Goal: Information Seeking & Learning: Learn about a topic

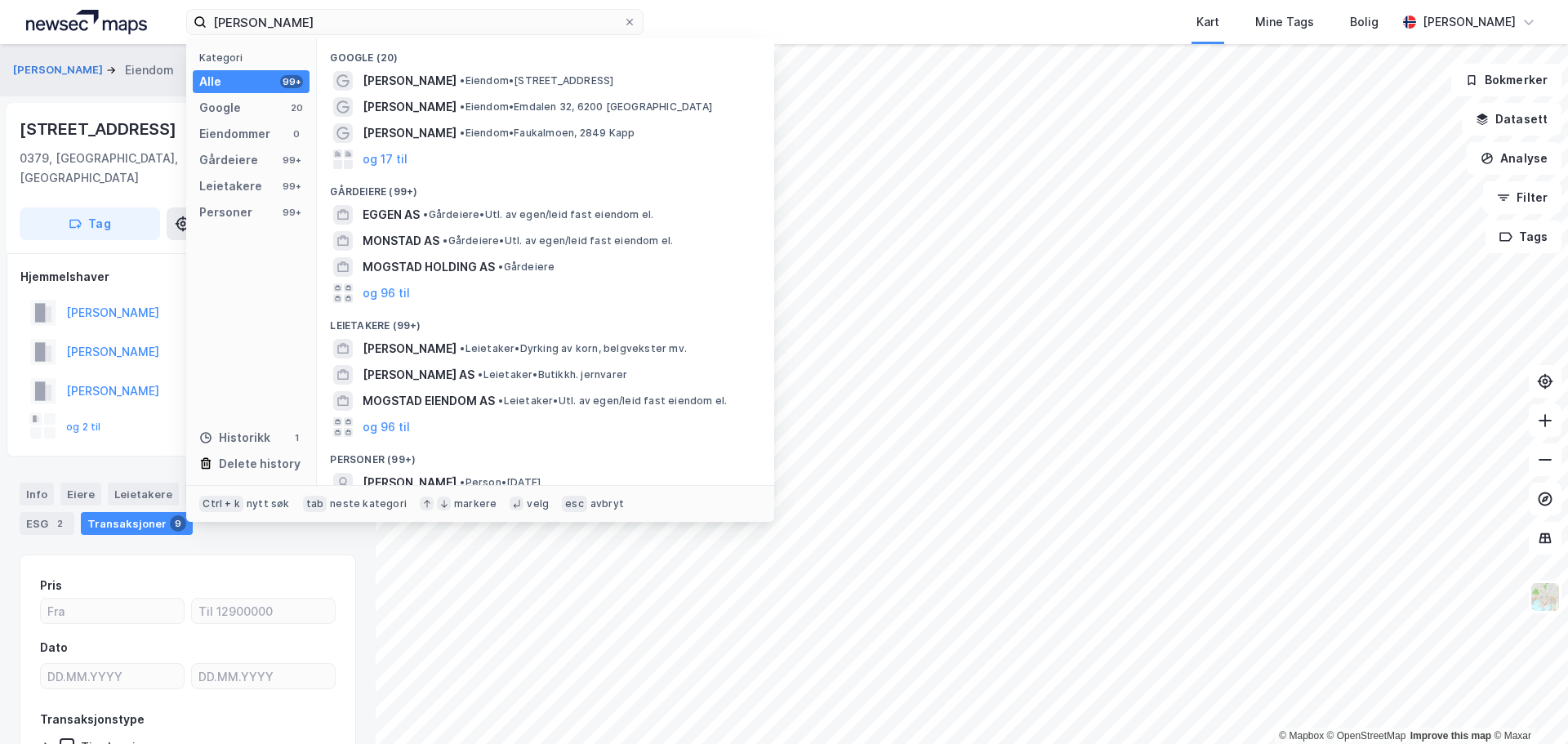
click at [241, 23] on input "[PERSON_NAME]" at bounding box center [414, 21] width 416 height 24
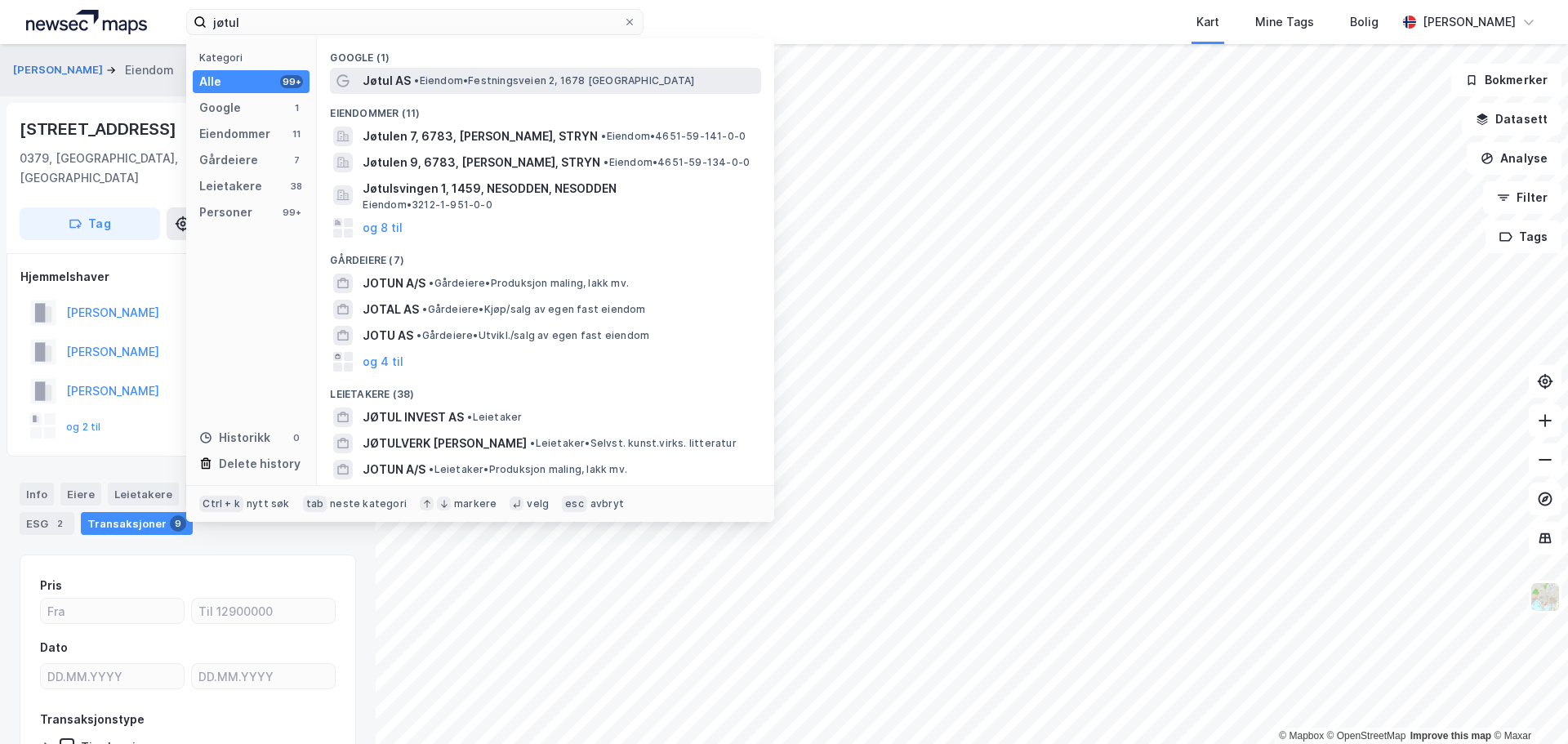
type input "jøtul"
click at [523, 86] on span "• Eiendom • [STREET_ADDRESS], 1678 [GEOGRAPHIC_DATA]" at bounding box center [554, 81] width 280 height 13
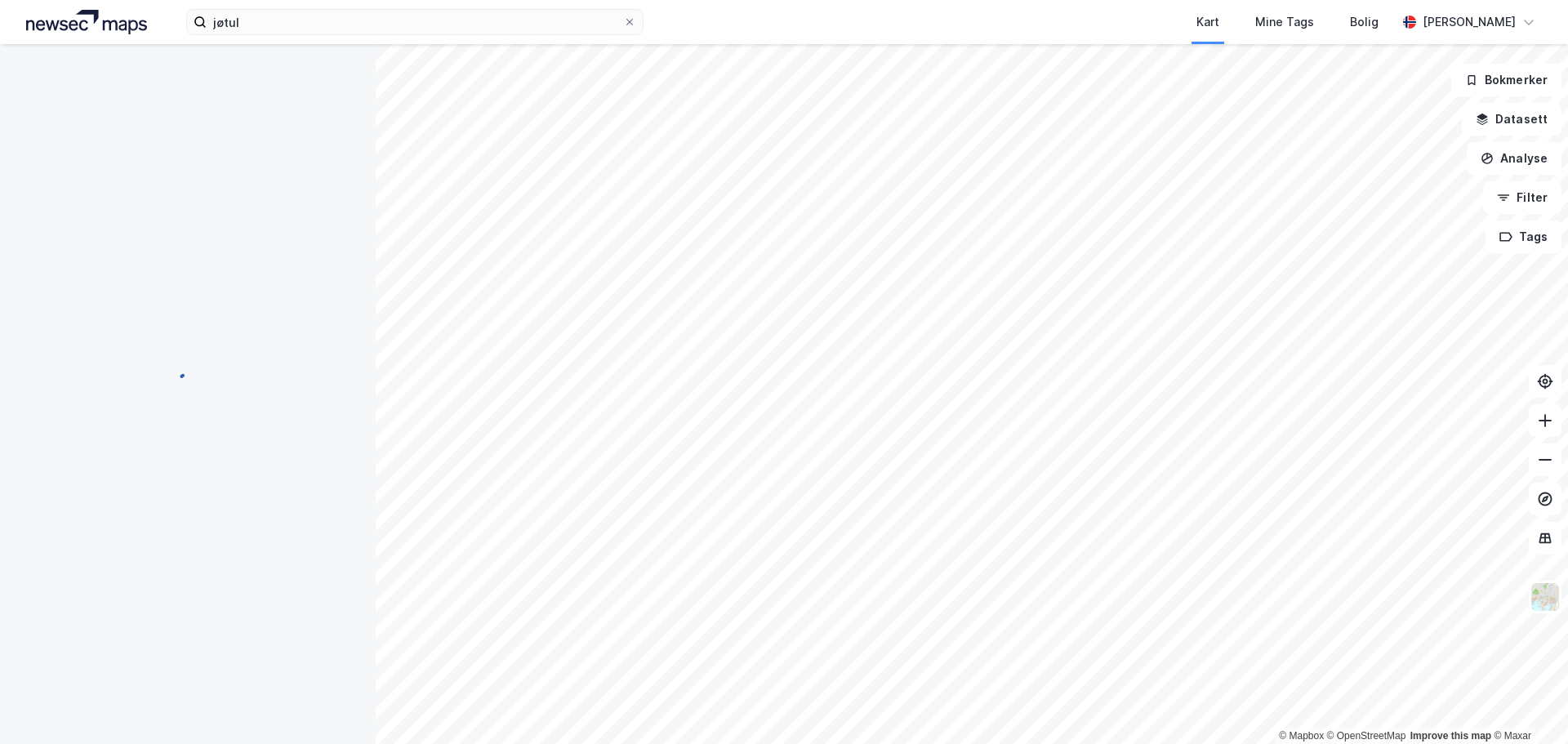
scroll to position [1, 0]
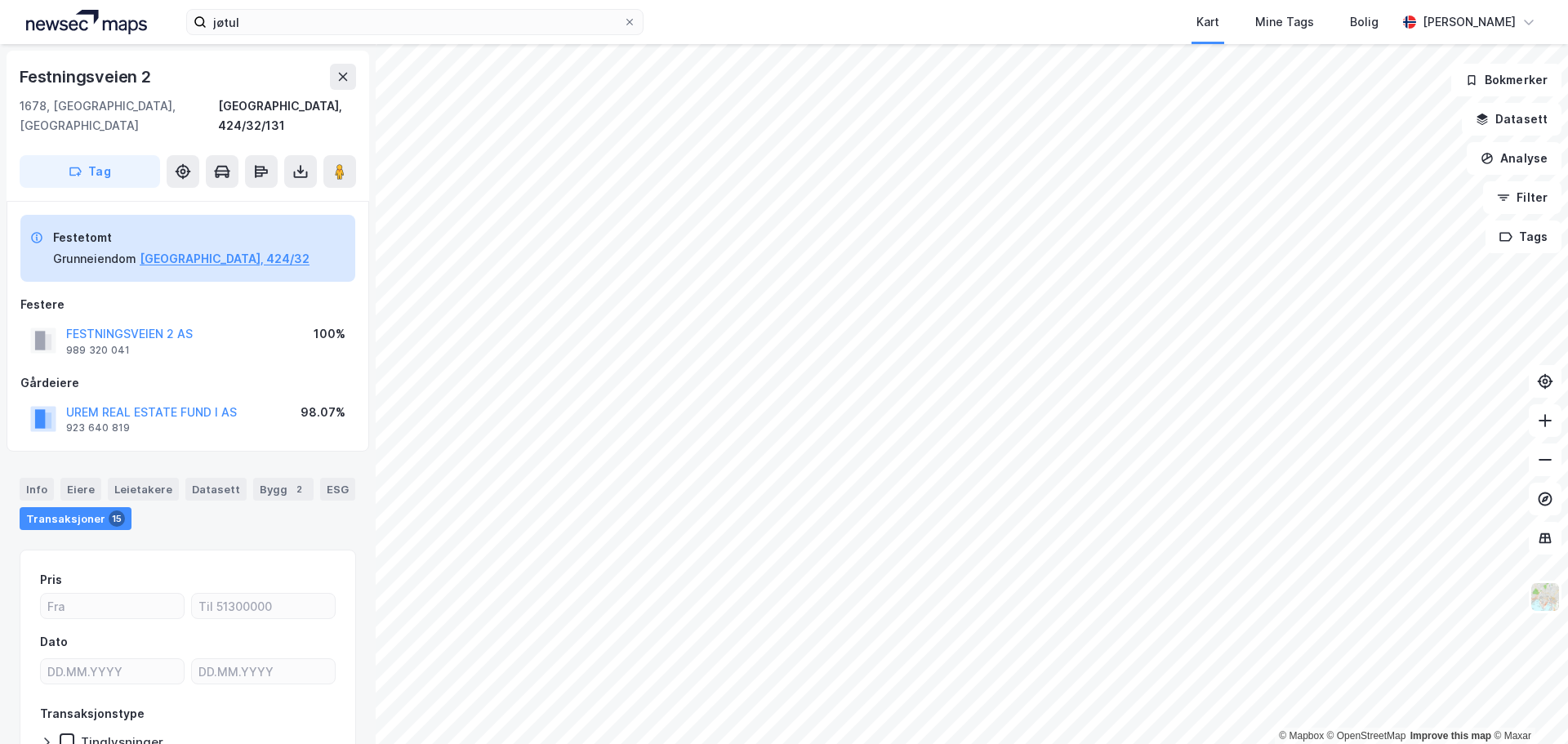
scroll to position [1, 0]
drag, startPoint x: 254, startPoint y: 395, endPoint x: 54, endPoint y: 398, distance: 200.0
click at [54, 399] on div "UREM REAL ESTATE FUND I AS 923 640 819 98.07%" at bounding box center [187, 418] width 335 height 39
drag, startPoint x: 306, startPoint y: 390, endPoint x: 328, endPoint y: 393, distance: 22.2
click at [328, 402] on div "98.07%" at bounding box center [323, 411] width 45 height 19
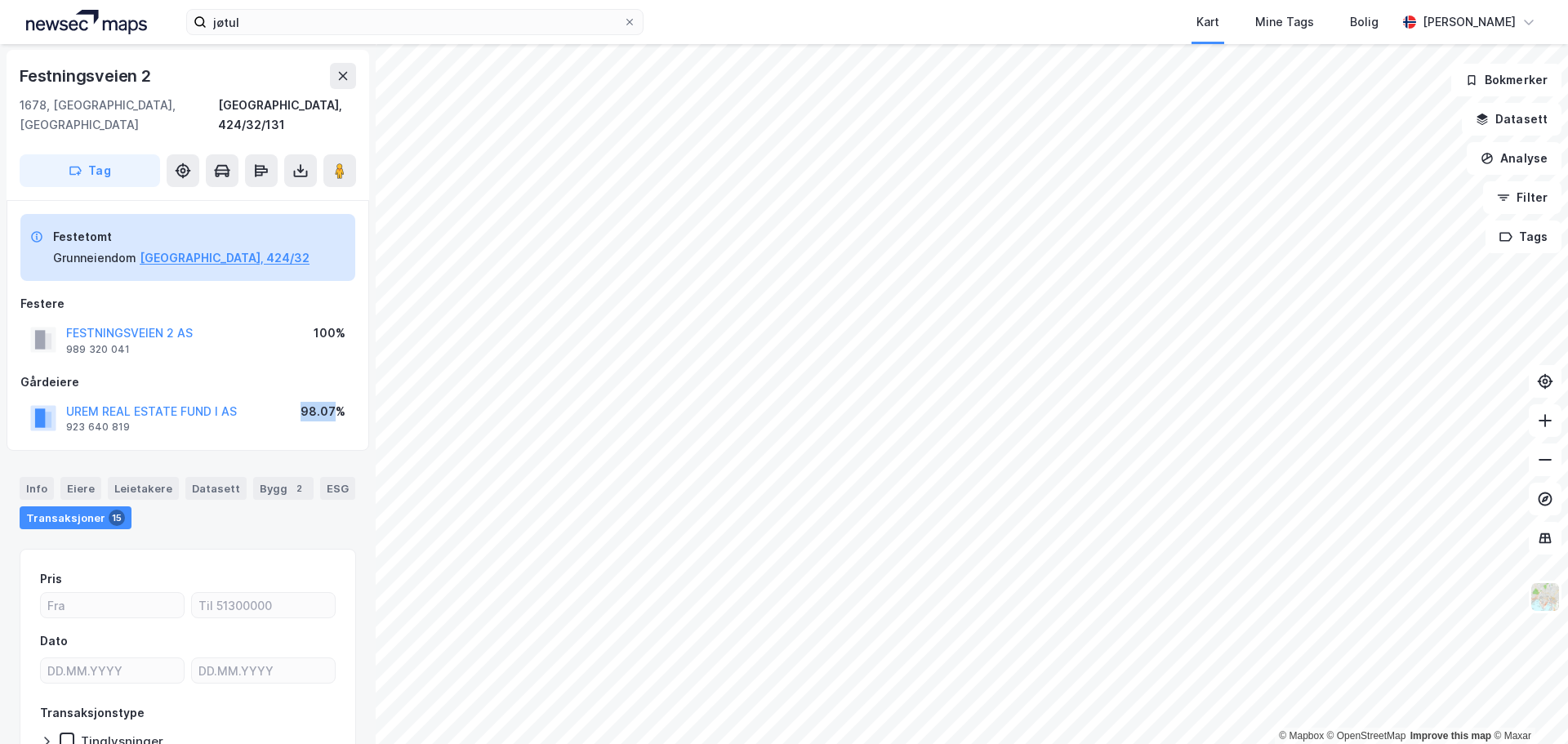
drag, startPoint x: 337, startPoint y: 392, endPoint x: 307, endPoint y: 389, distance: 30.1
click at [307, 402] on div "98.07%" at bounding box center [323, 411] width 45 height 19
click at [308, 409] on div "98.07%" at bounding box center [323, 418] width 45 height 33
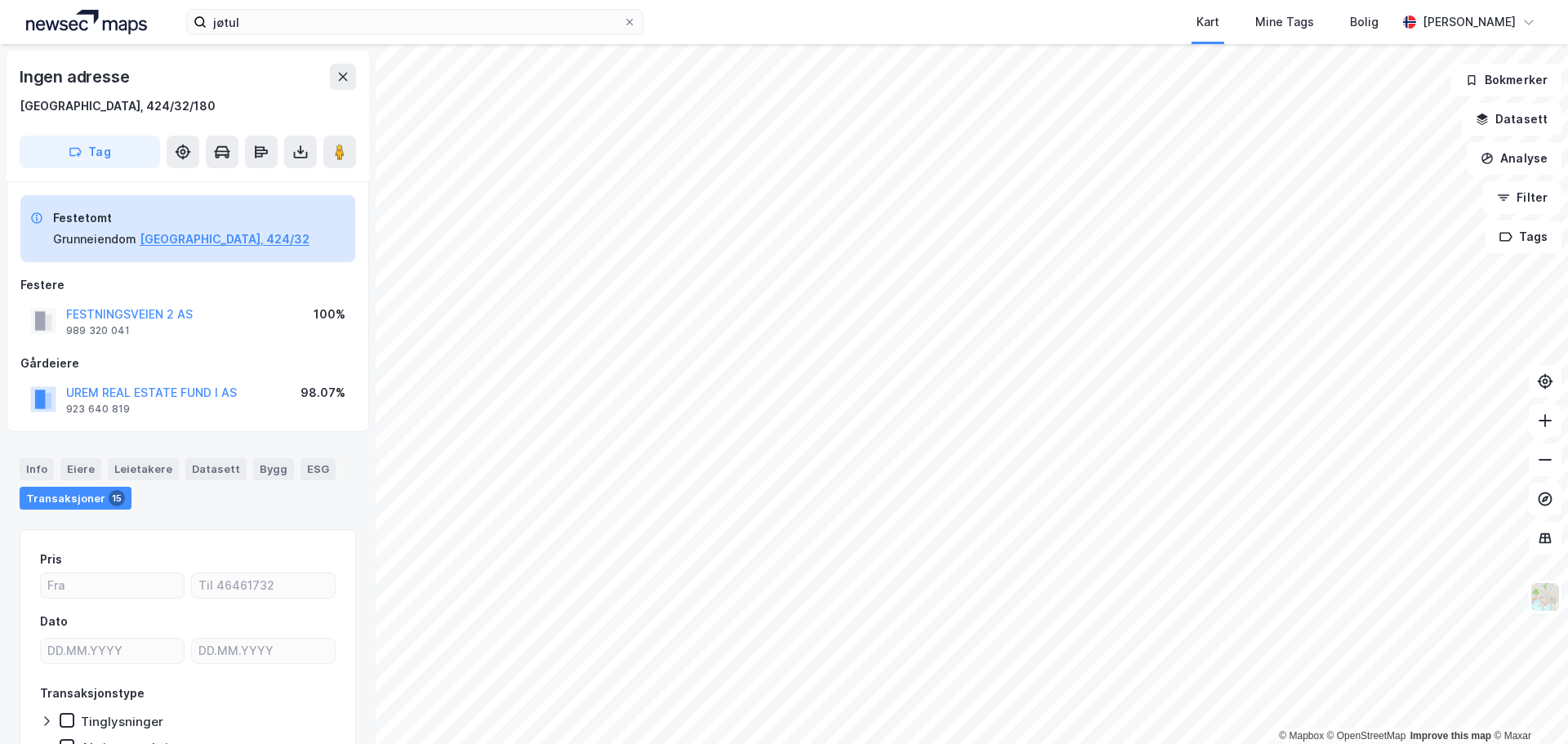
scroll to position [1, 0]
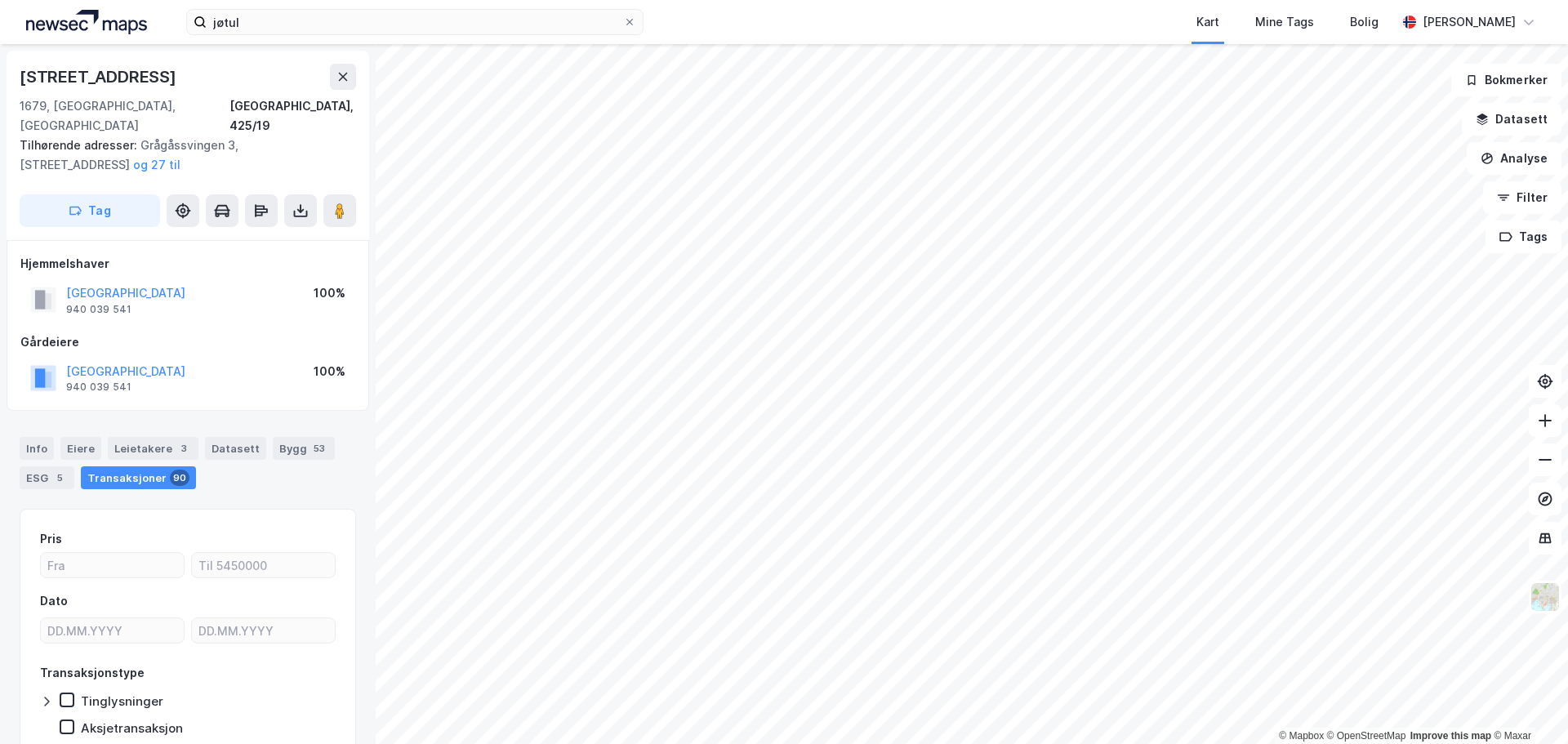
scroll to position [1, 0]
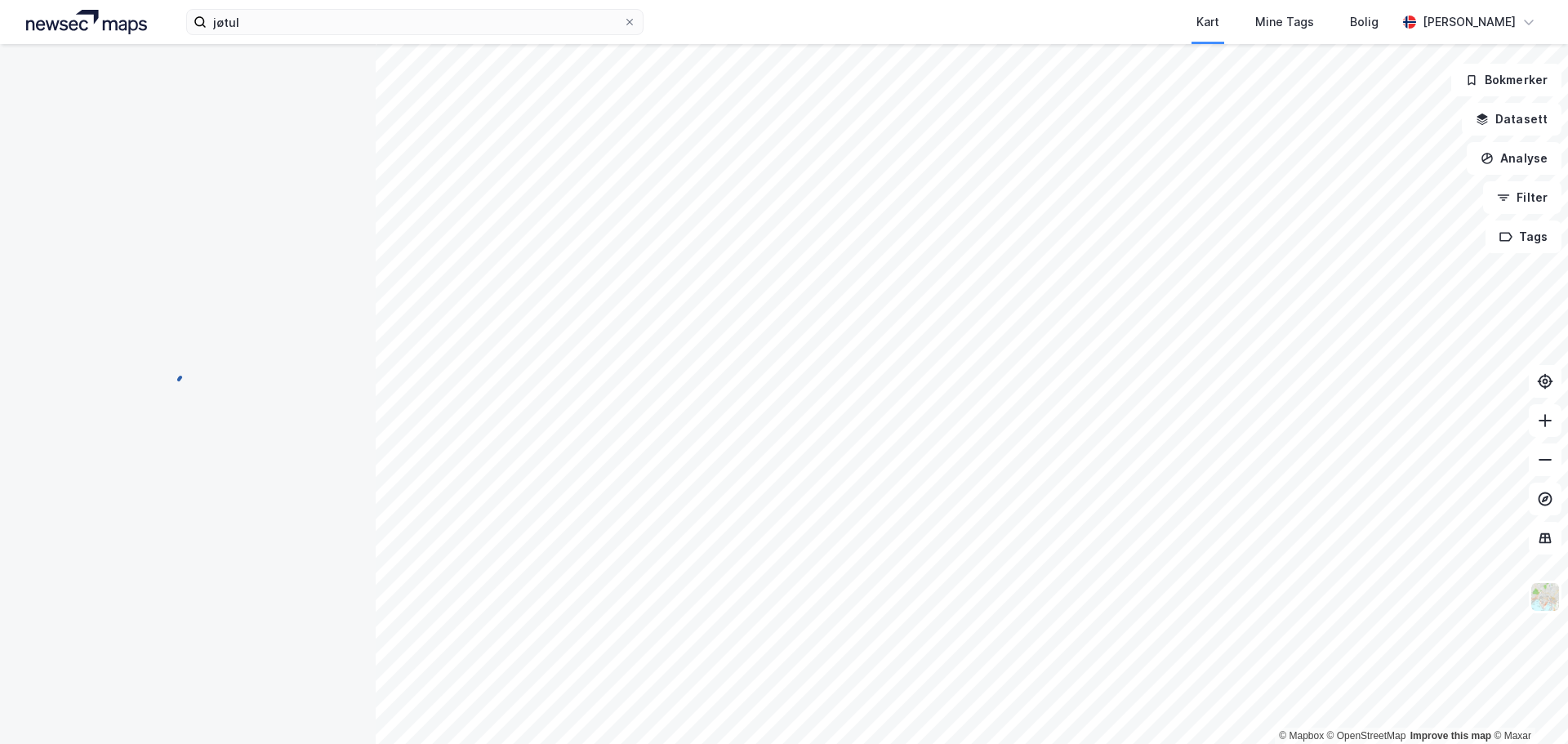
scroll to position [1, 0]
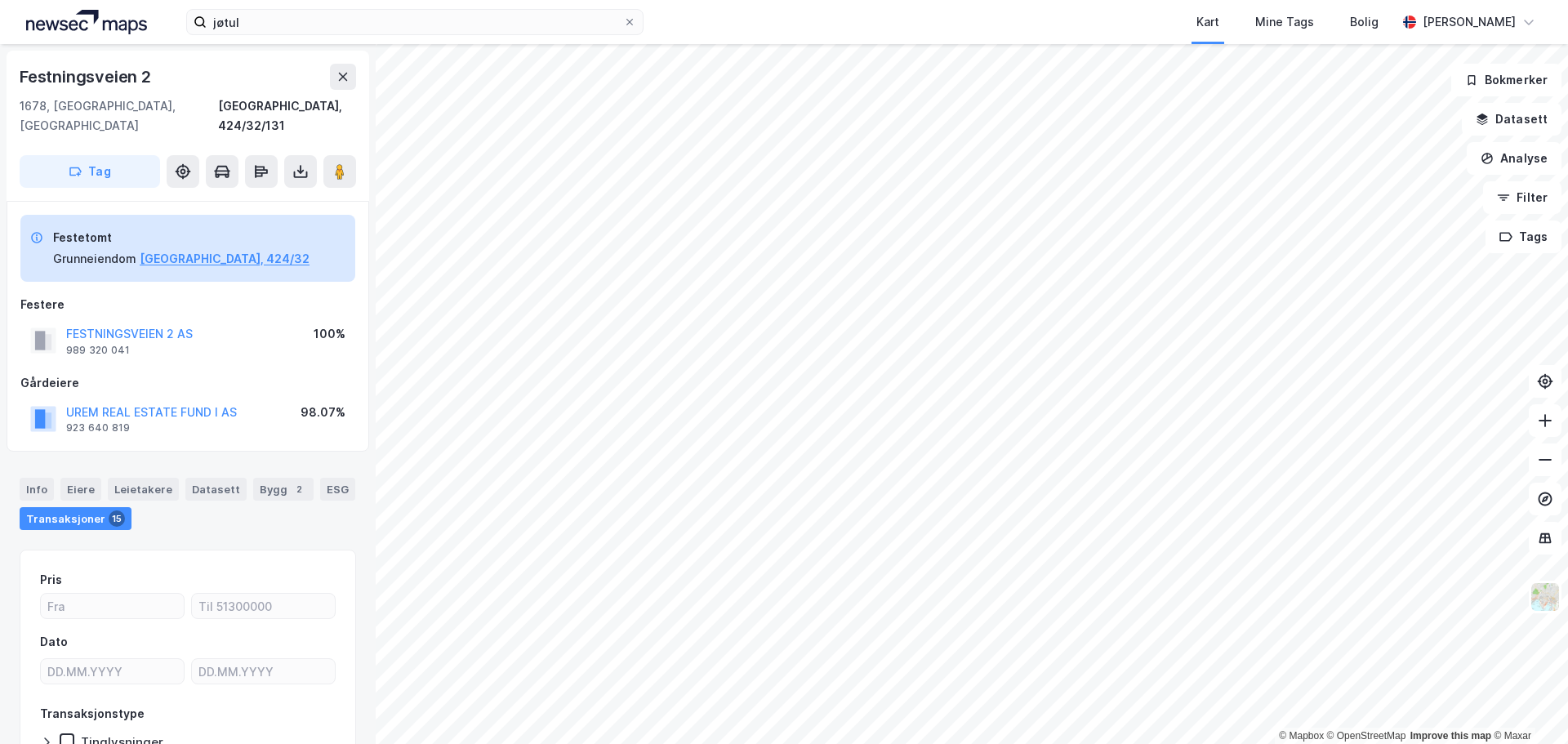
scroll to position [1, 0]
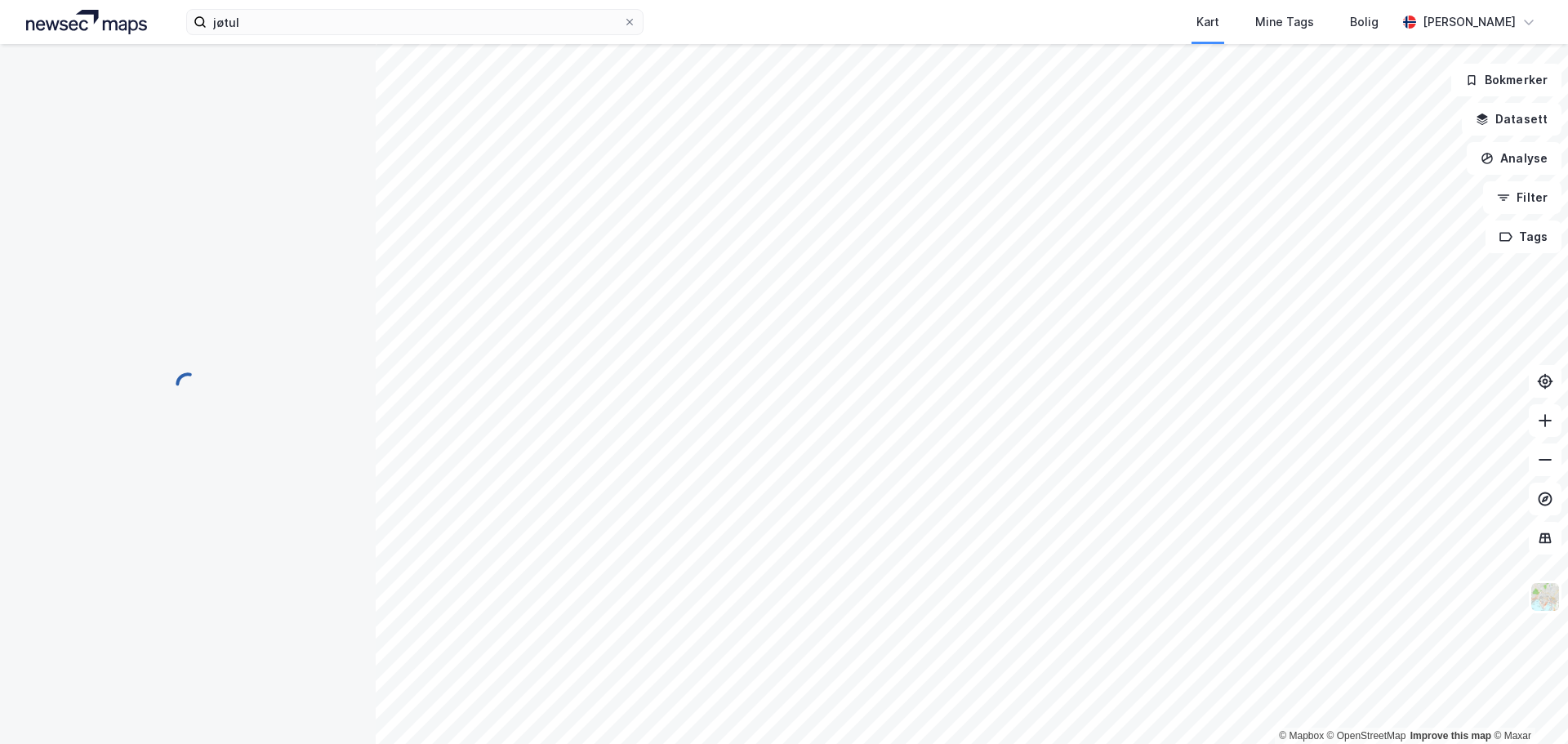
scroll to position [1, 0]
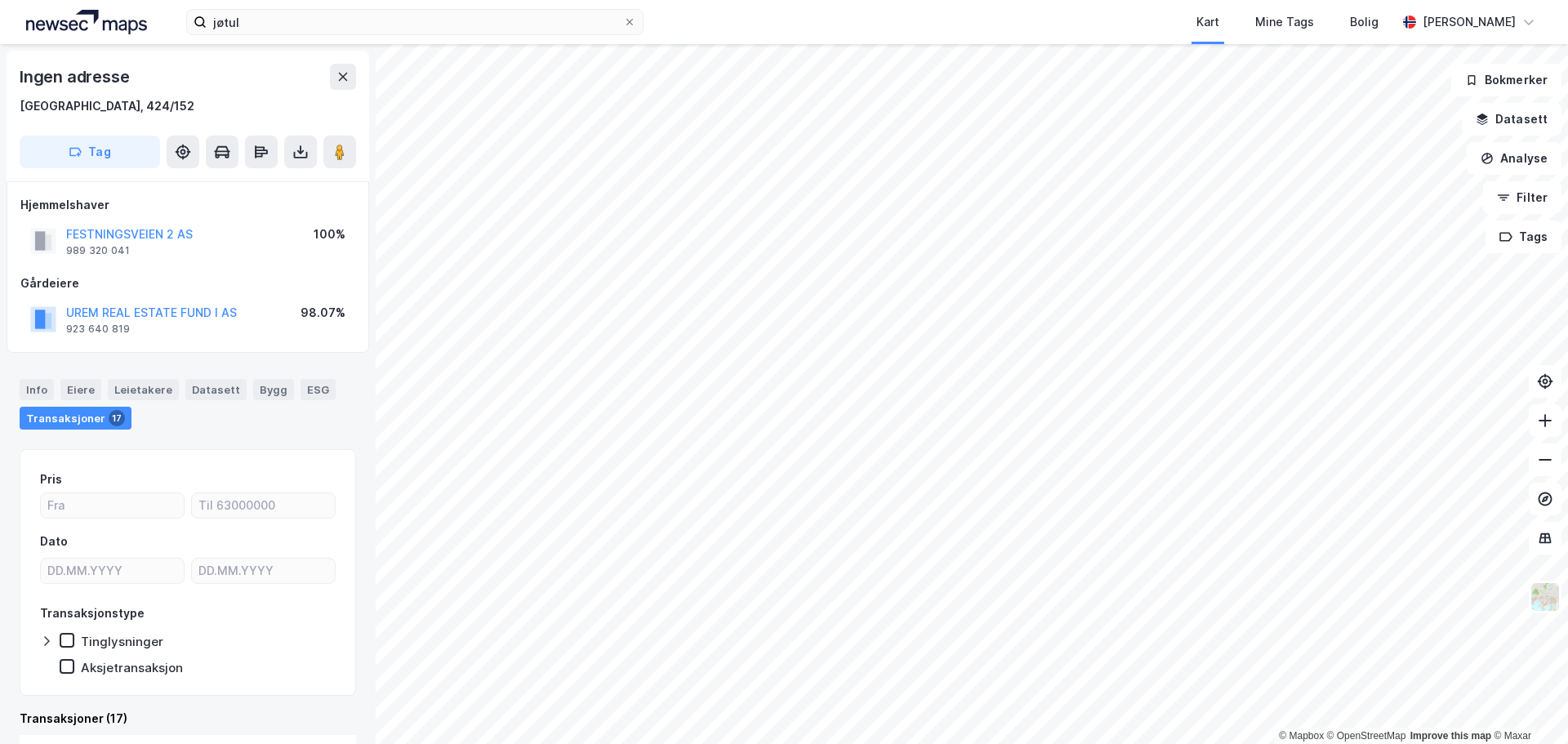
scroll to position [1, 0]
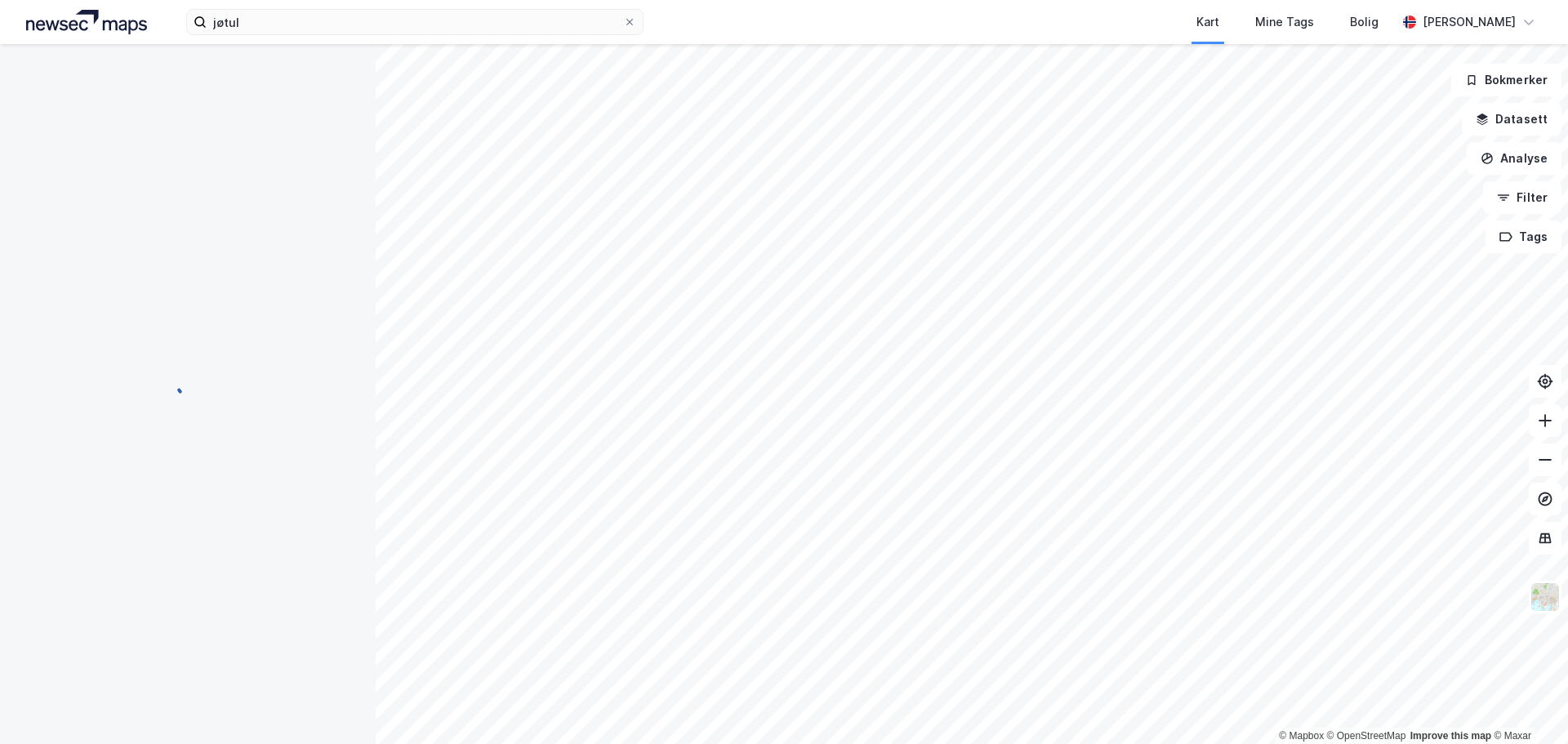
scroll to position [1, 0]
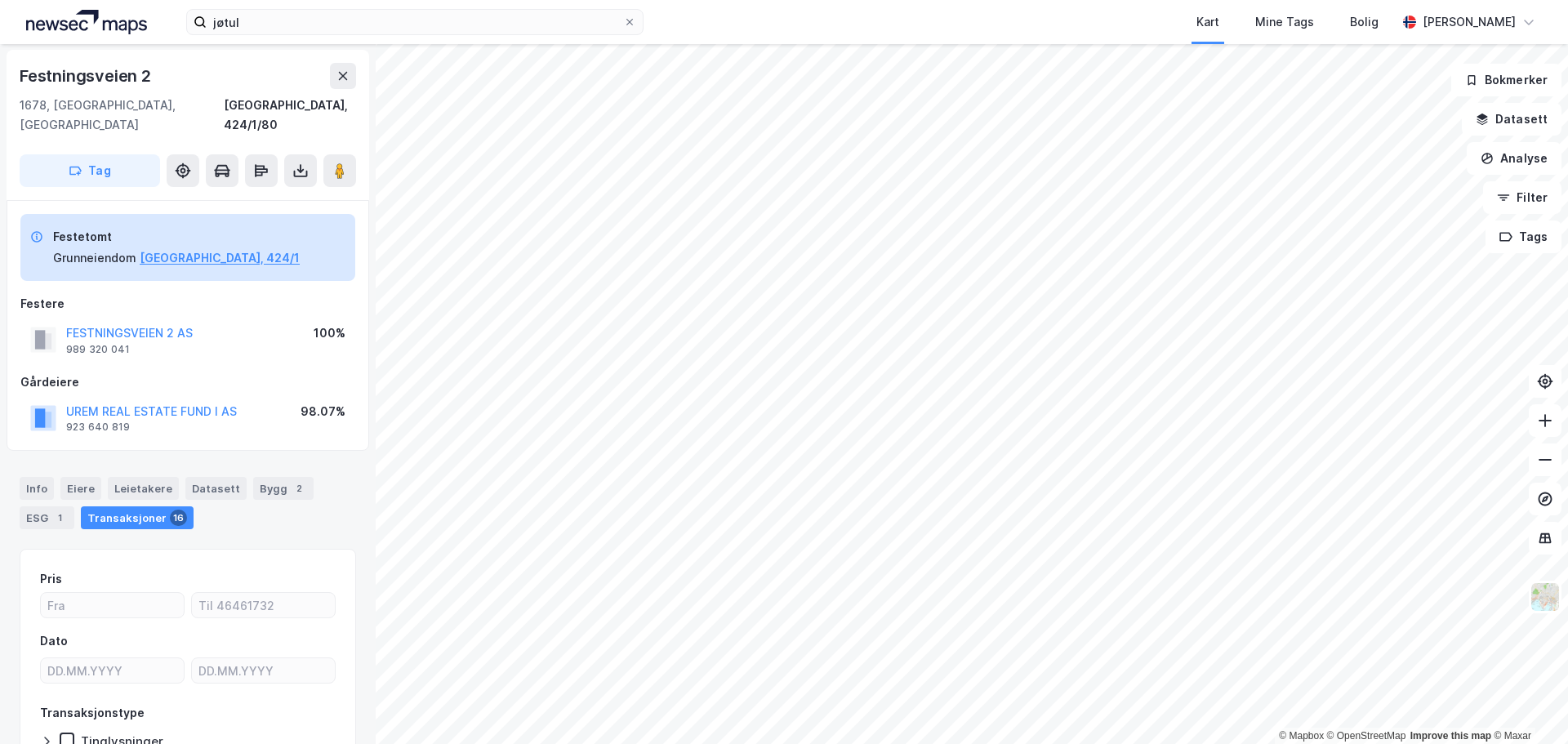
scroll to position [1, 0]
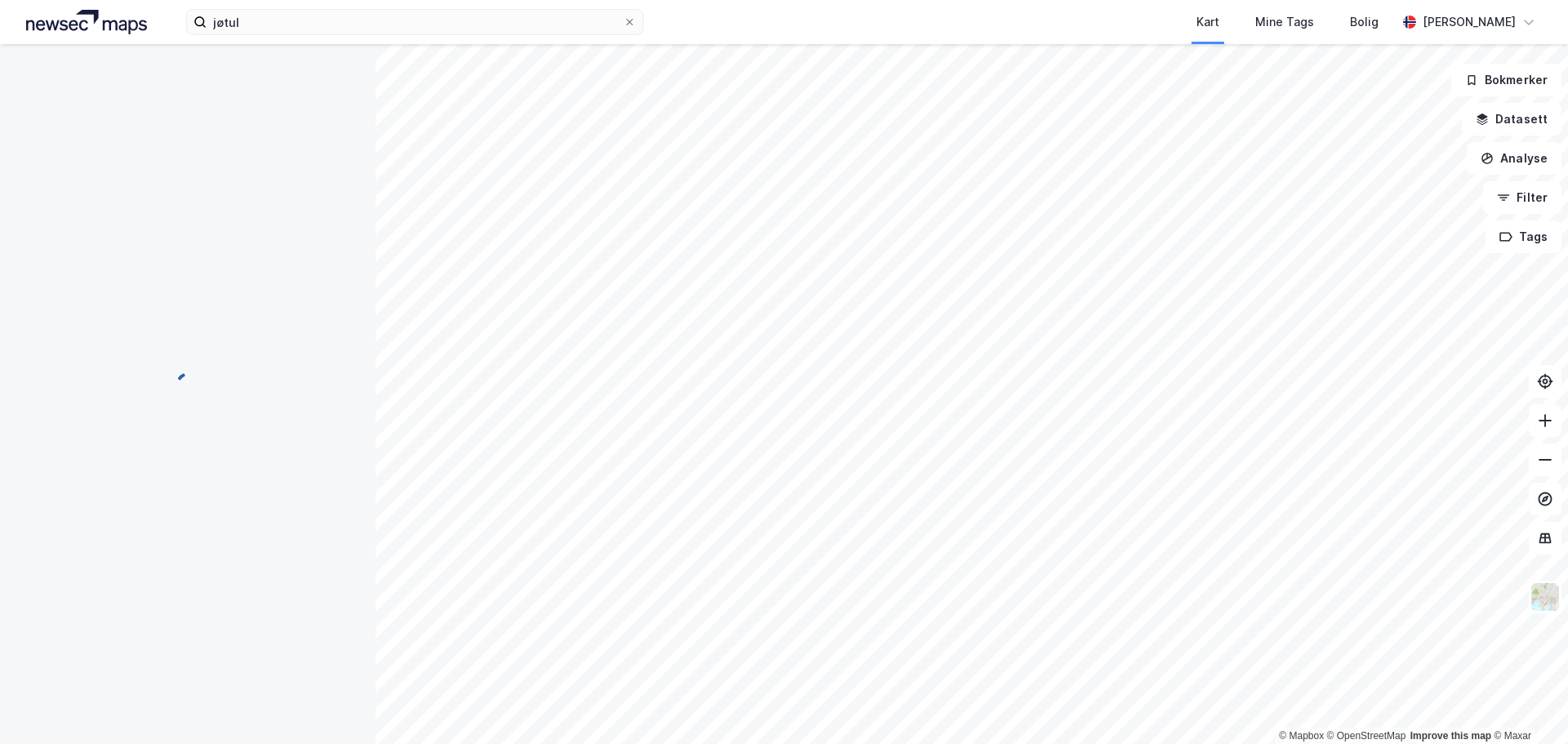
scroll to position [1, 0]
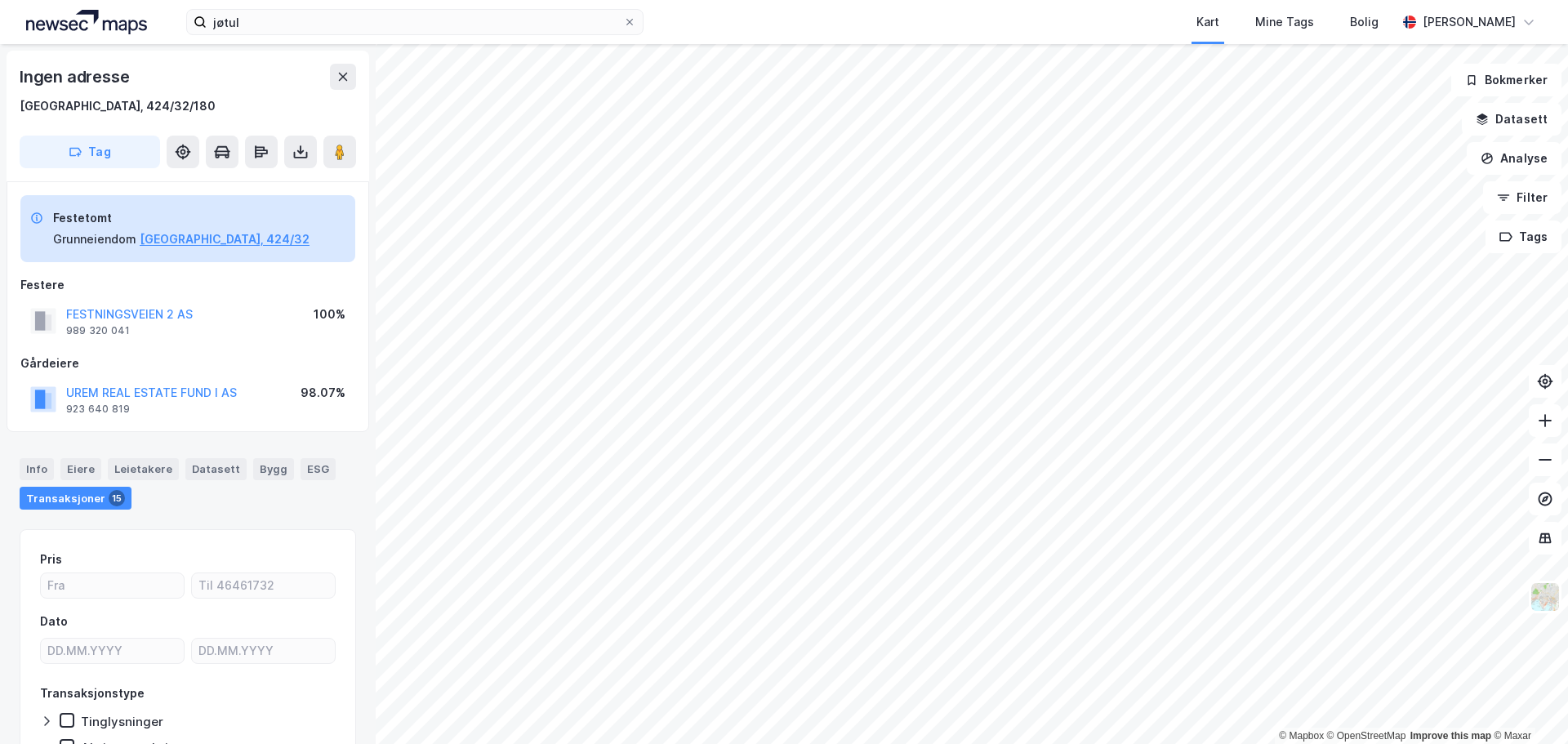
scroll to position [1, 0]
drag, startPoint x: 214, startPoint y: 315, endPoint x: 58, endPoint y: 310, distance: 156.1
click at [58, 310] on div "FESTNINGSVEIEN 2 AS 989 320 041 100%" at bounding box center [187, 320] width 335 height 39
click at [176, 234] on button "[GEOGRAPHIC_DATA], 424/32" at bounding box center [224, 240] width 170 height 19
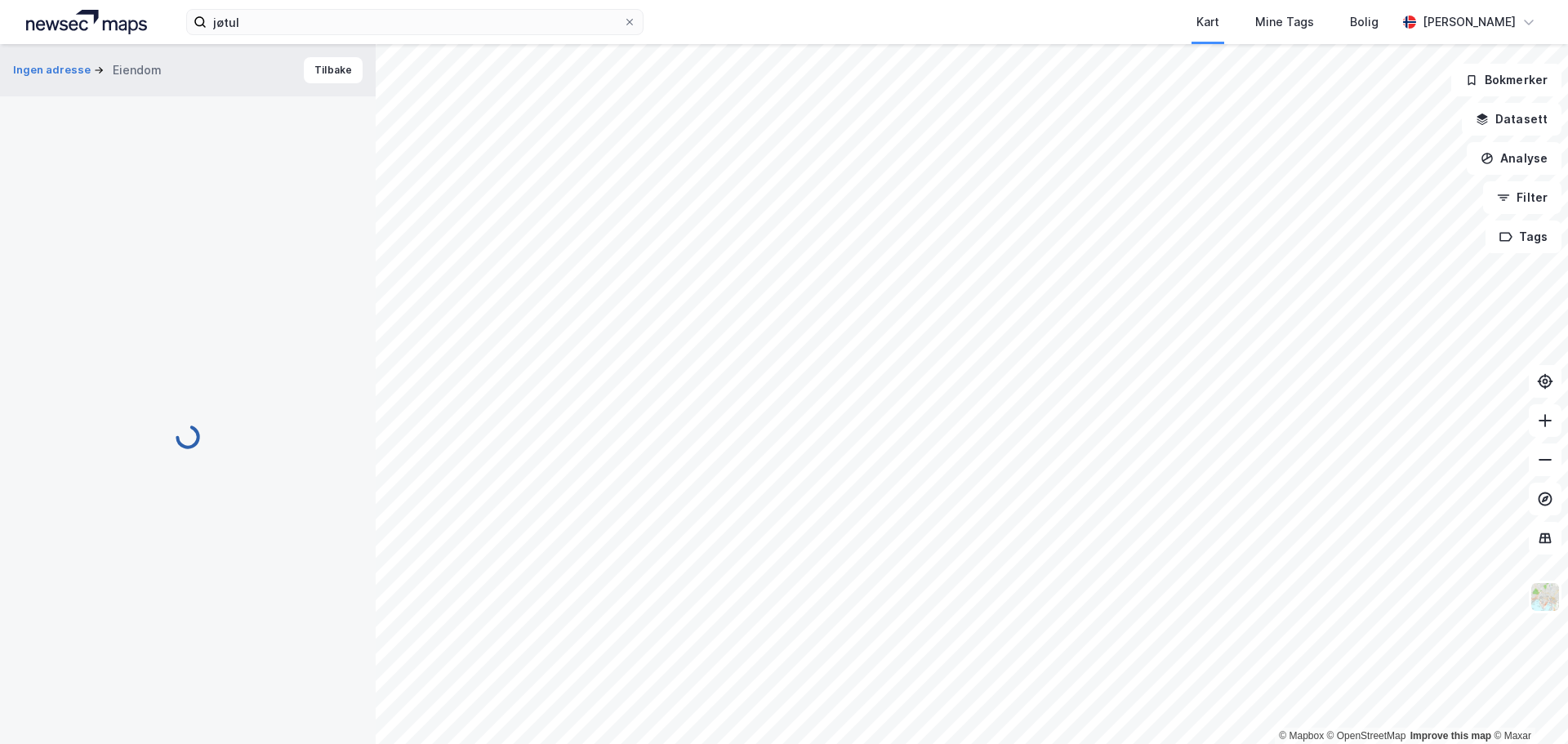
scroll to position [1, 0]
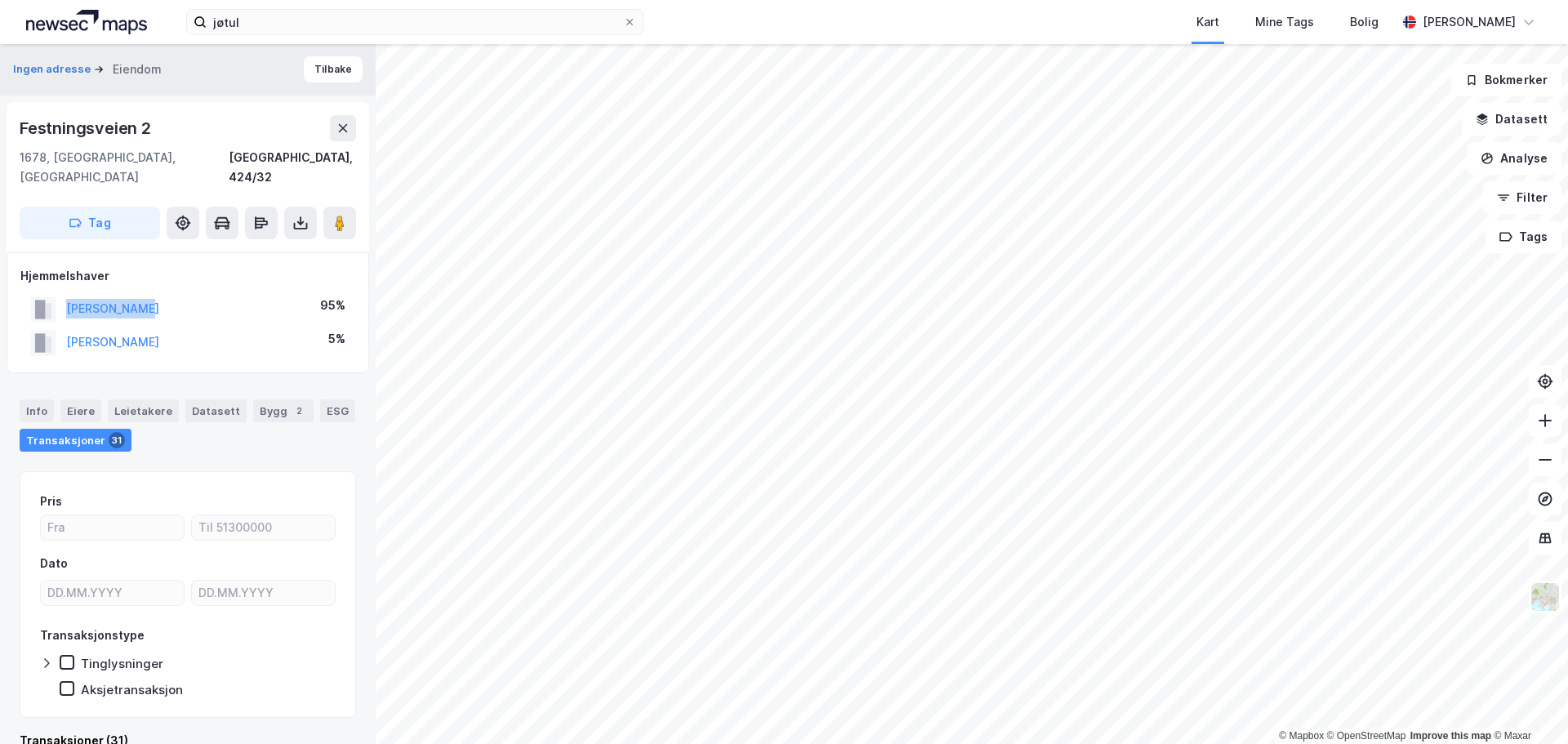
drag, startPoint x: 167, startPoint y: 292, endPoint x: 24, endPoint y: 287, distance: 143.1
click at [24, 292] on div "[PERSON_NAME] 95%" at bounding box center [187, 308] width 335 height 34
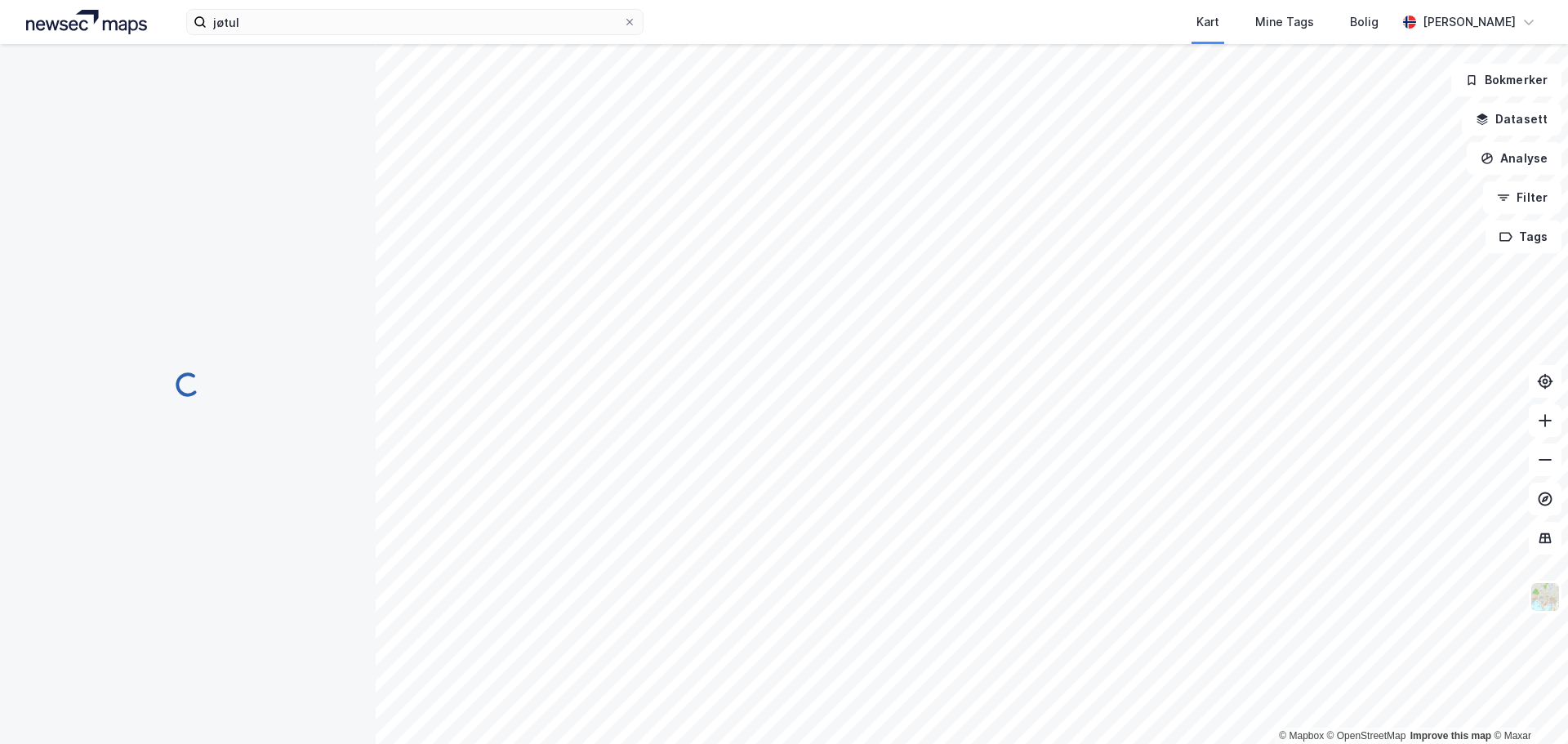
scroll to position [1, 0]
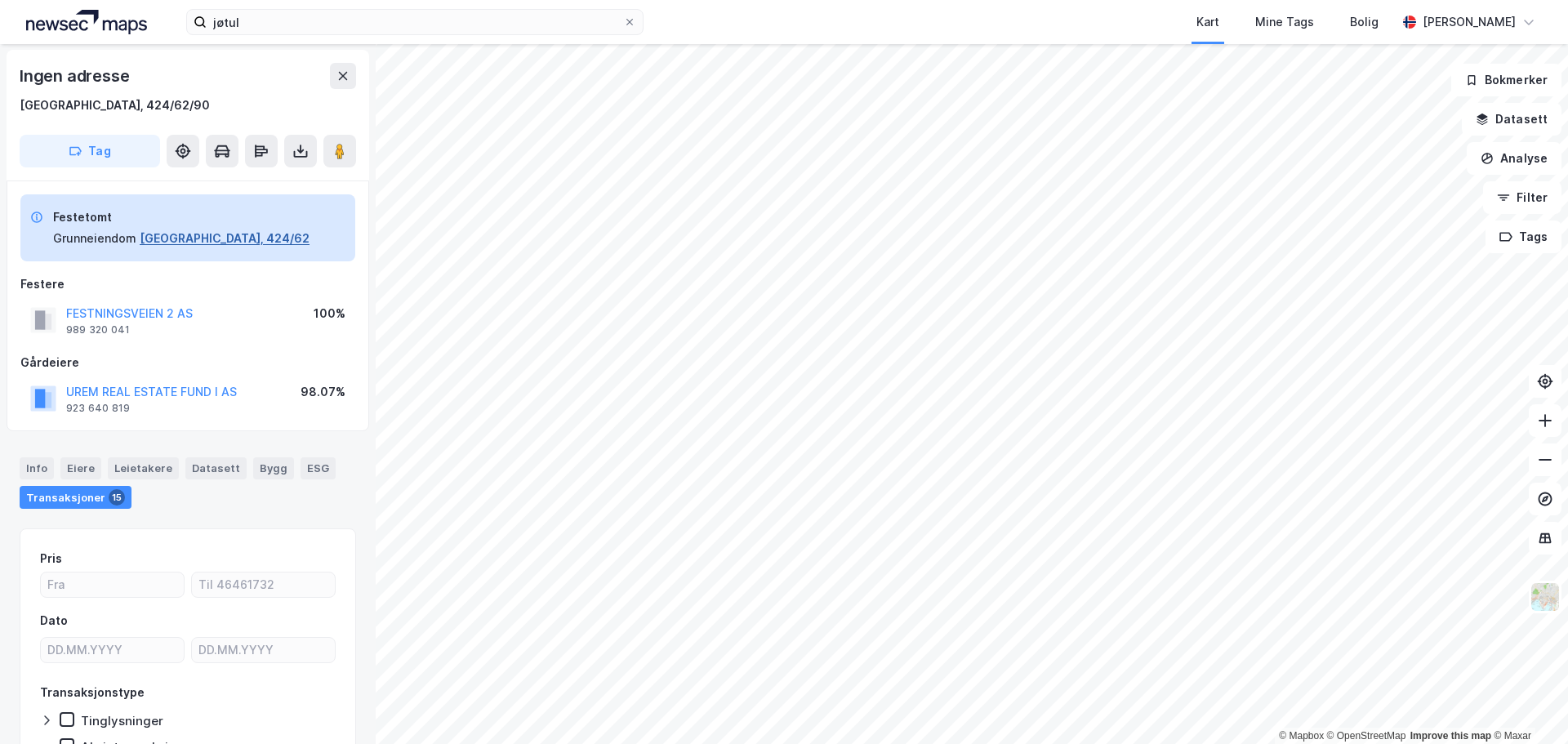
click at [194, 234] on button "[GEOGRAPHIC_DATA], 424/62" at bounding box center [224, 239] width 170 height 19
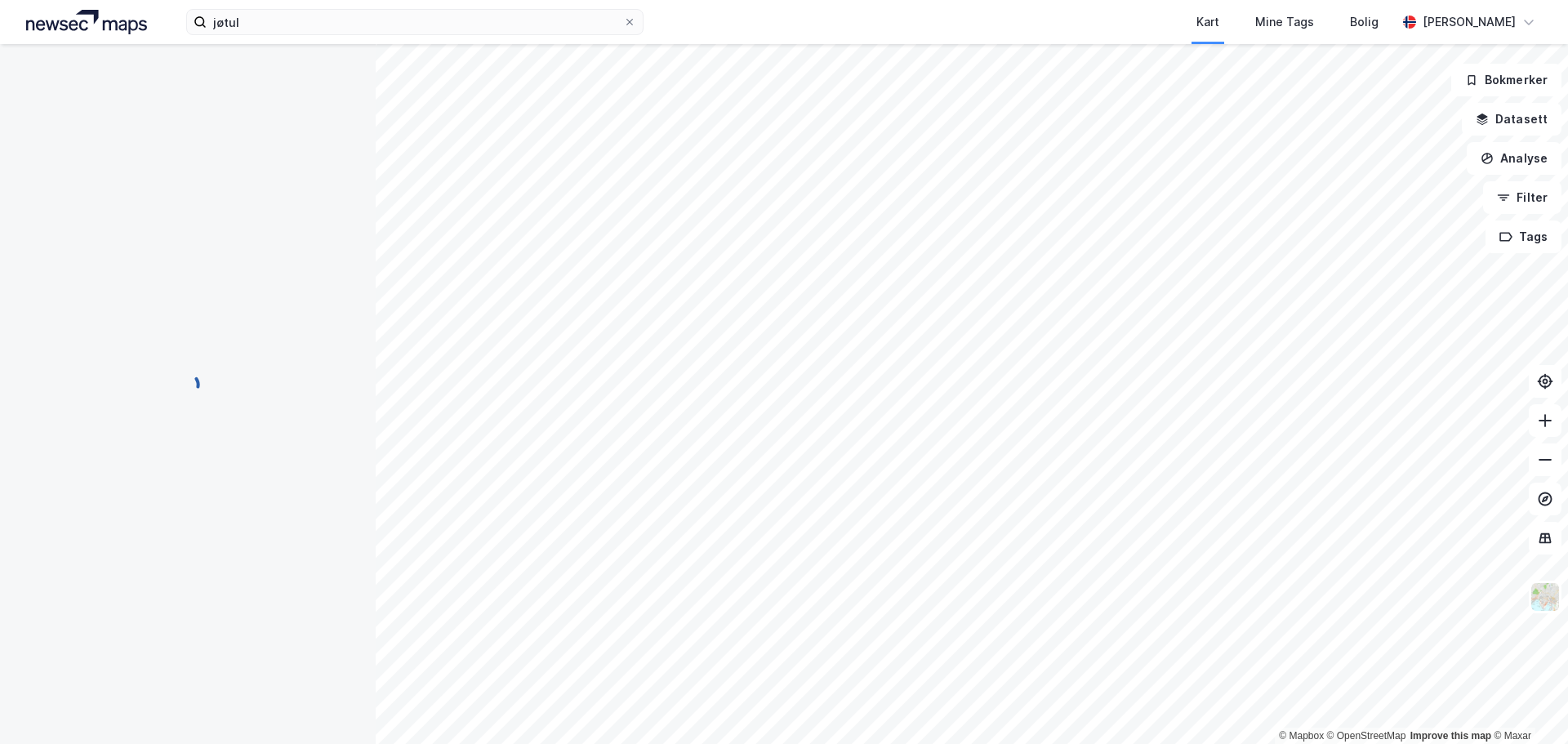
scroll to position [1, 0]
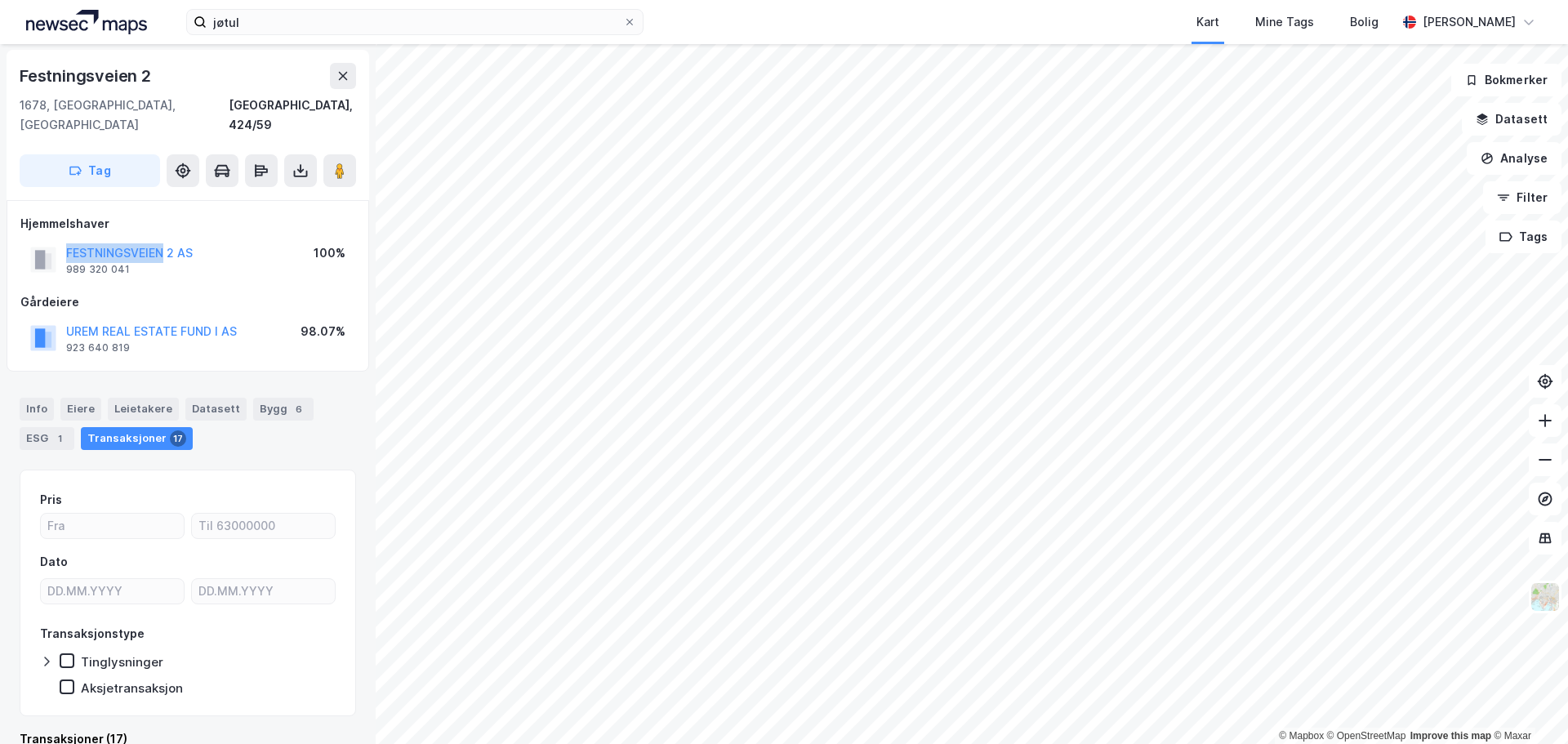
drag, startPoint x: 163, startPoint y: 224, endPoint x: 157, endPoint y: 210, distance: 15.2
click at [157, 214] on div "Hjemmelshaver FESTNINGSVEIEN 2 AS 989 320 041 100%" at bounding box center [187, 246] width 335 height 65
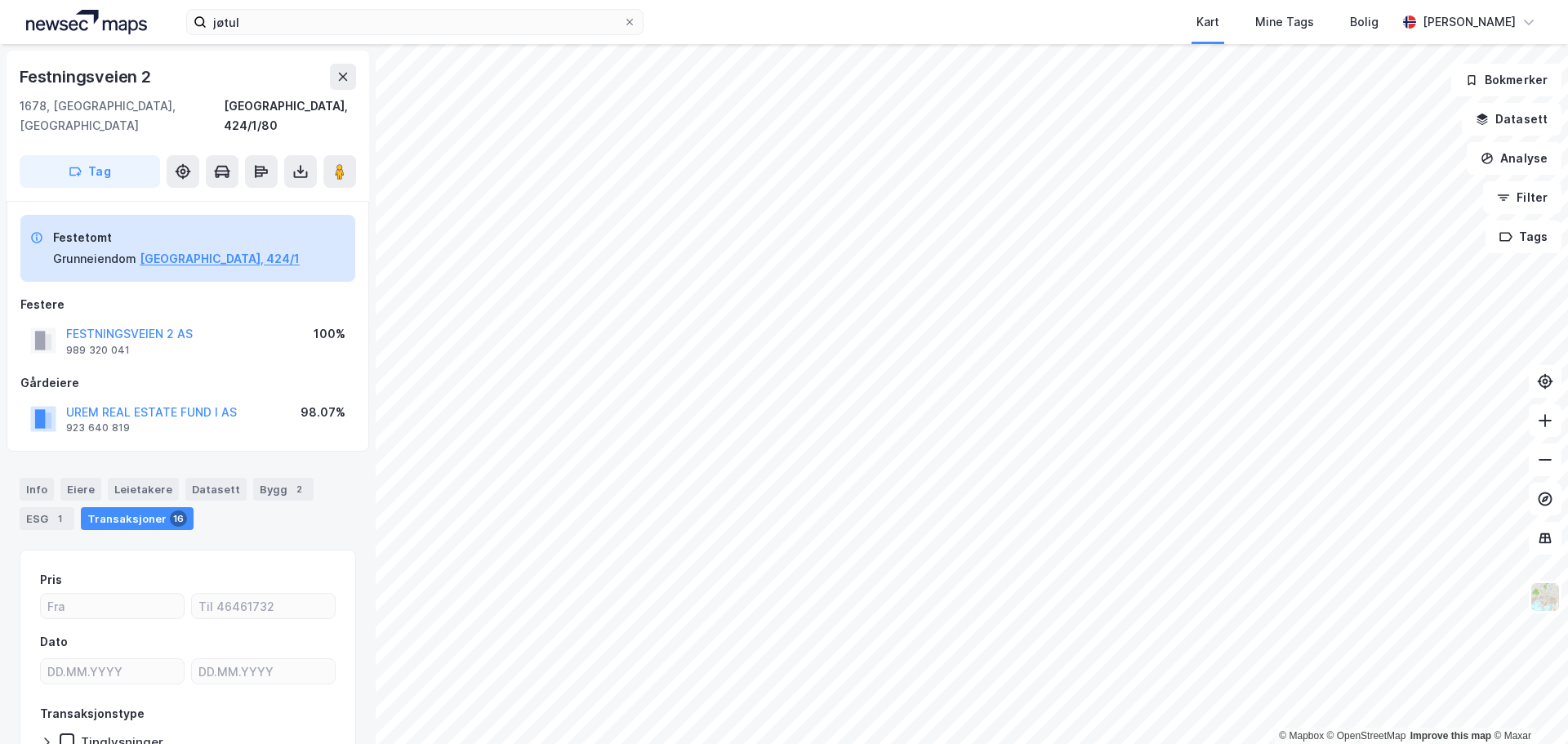
scroll to position [1, 0]
click at [158, 248] on button "[GEOGRAPHIC_DATA], 424/1" at bounding box center [219, 258] width 160 height 19
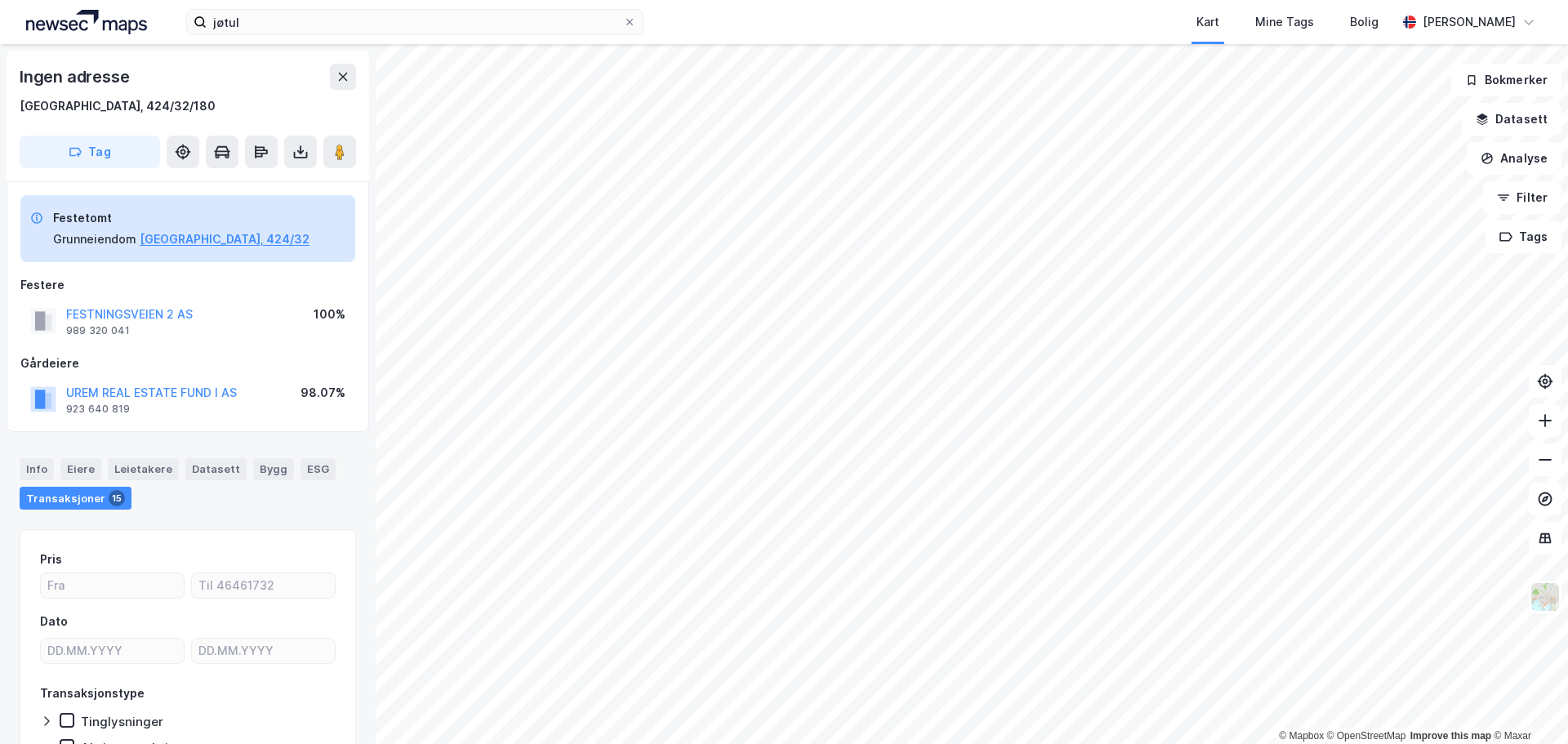
scroll to position [1, 0]
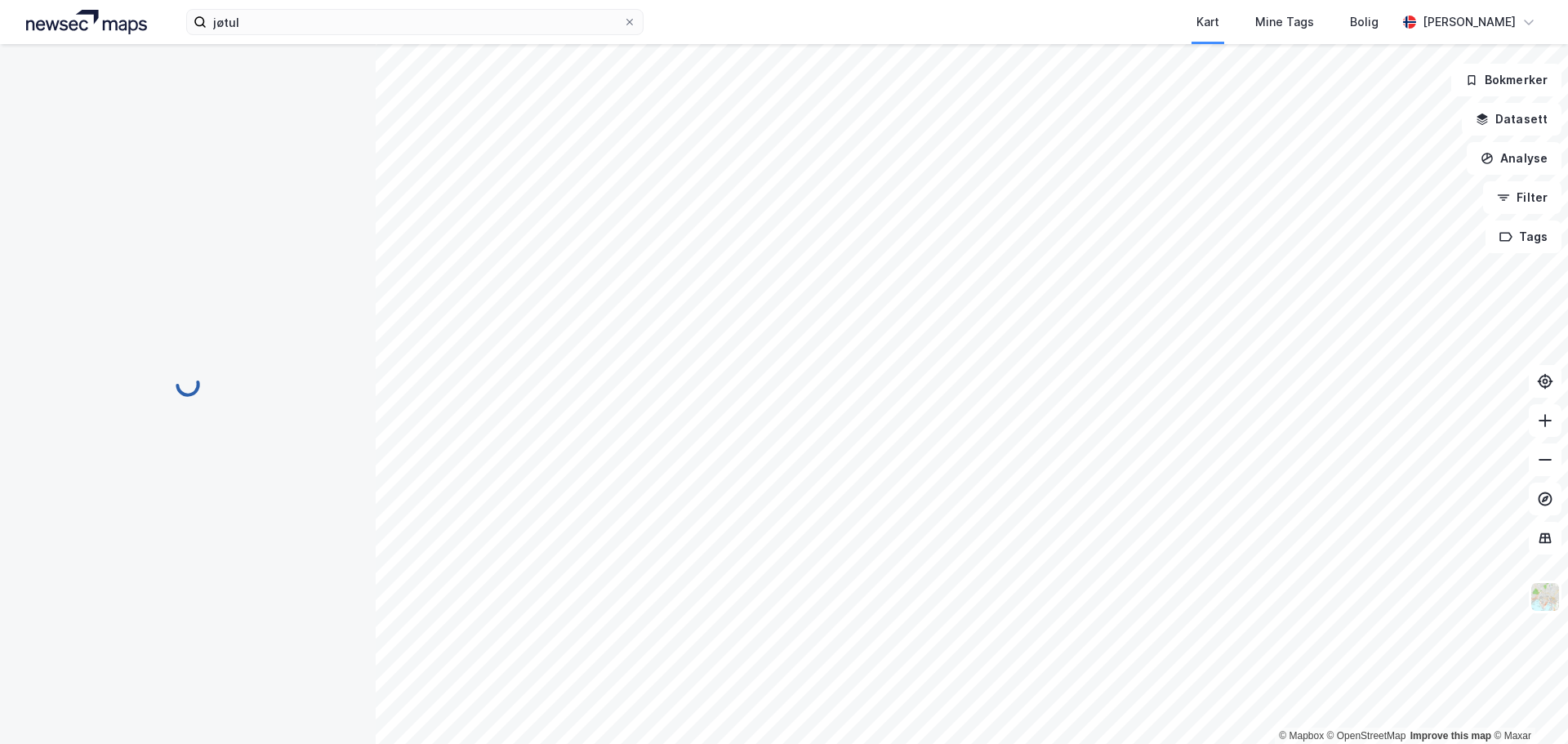
scroll to position [1, 0]
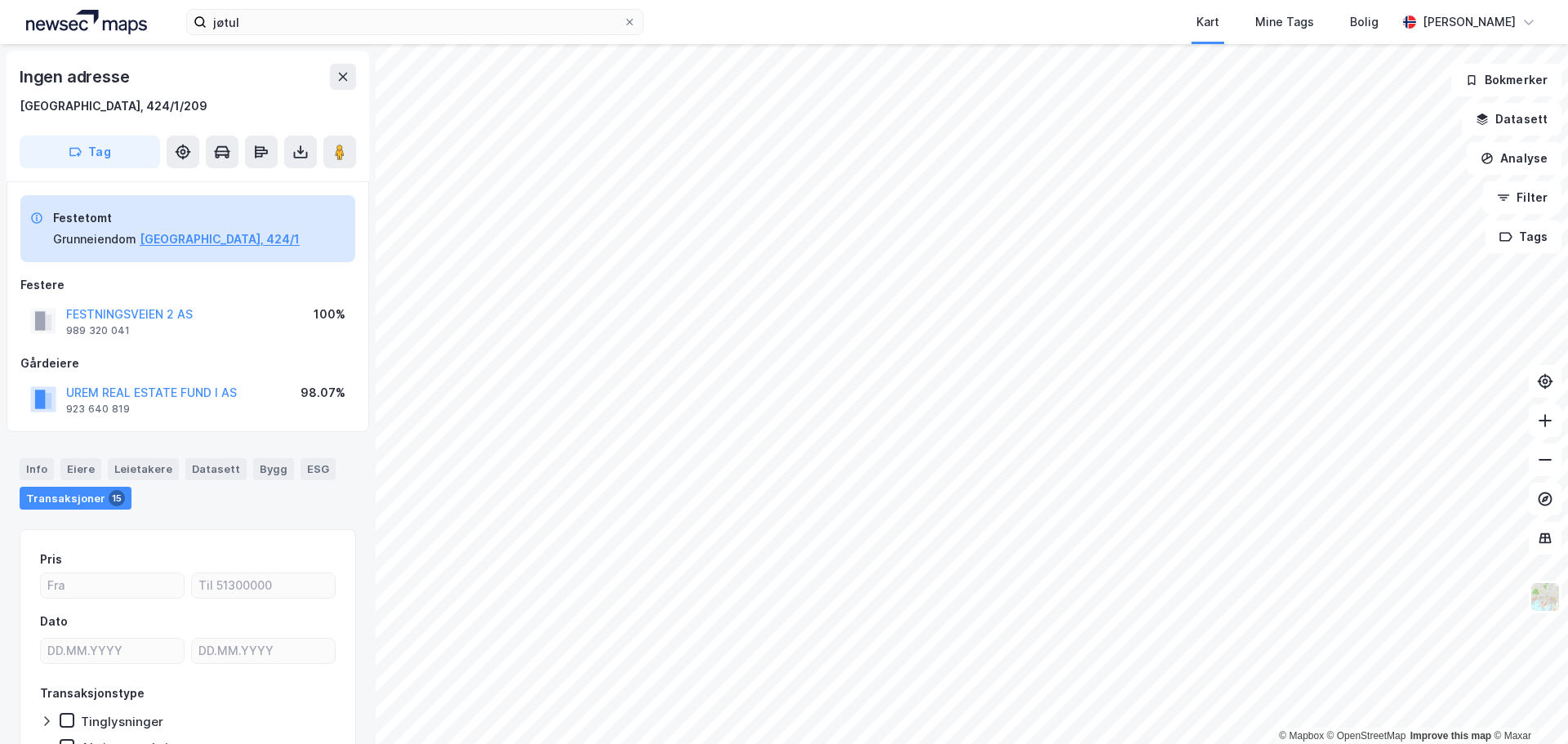
scroll to position [1, 0]
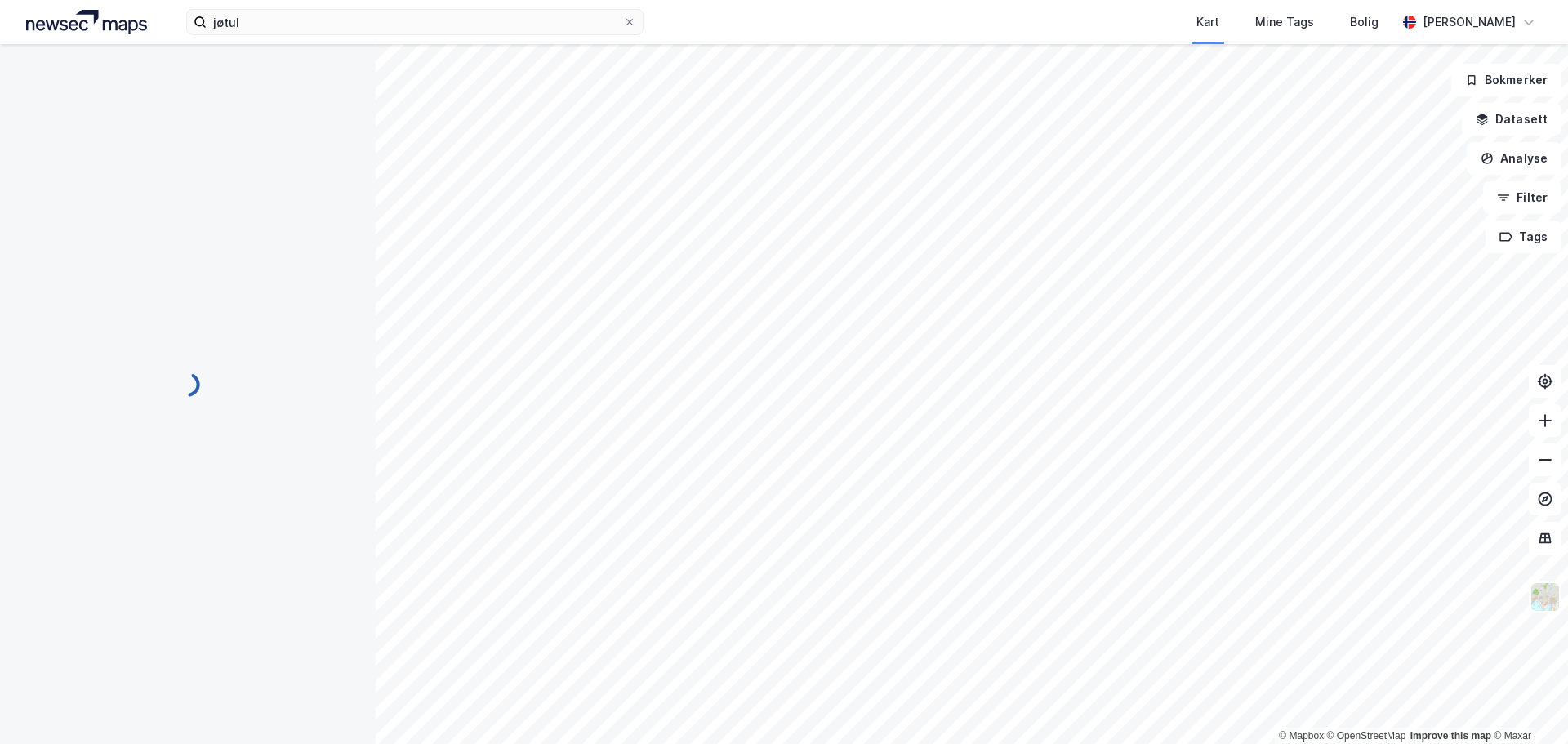
scroll to position [1, 0]
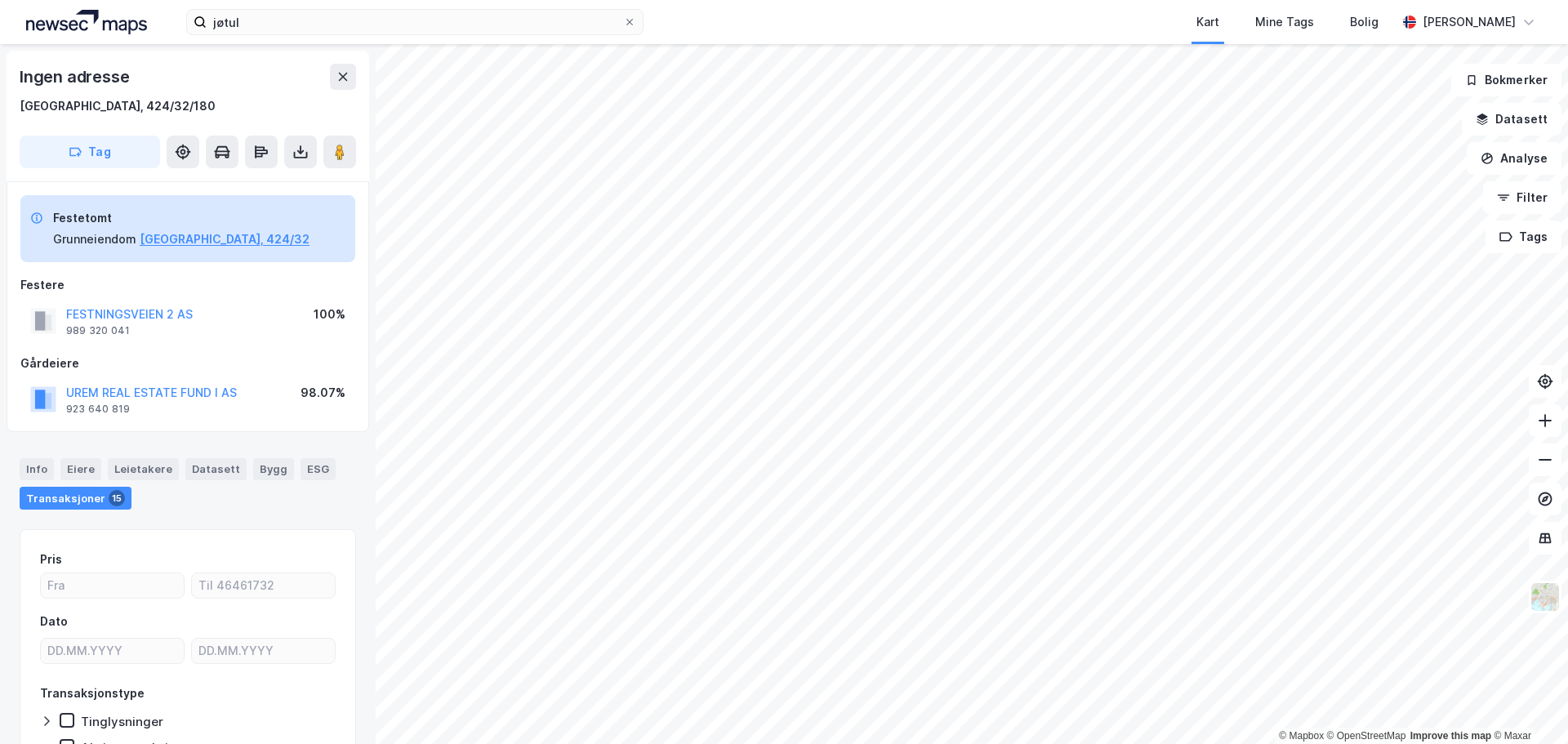
scroll to position [1, 0]
click at [211, 232] on button "[GEOGRAPHIC_DATA], 424/32" at bounding box center [224, 239] width 170 height 19
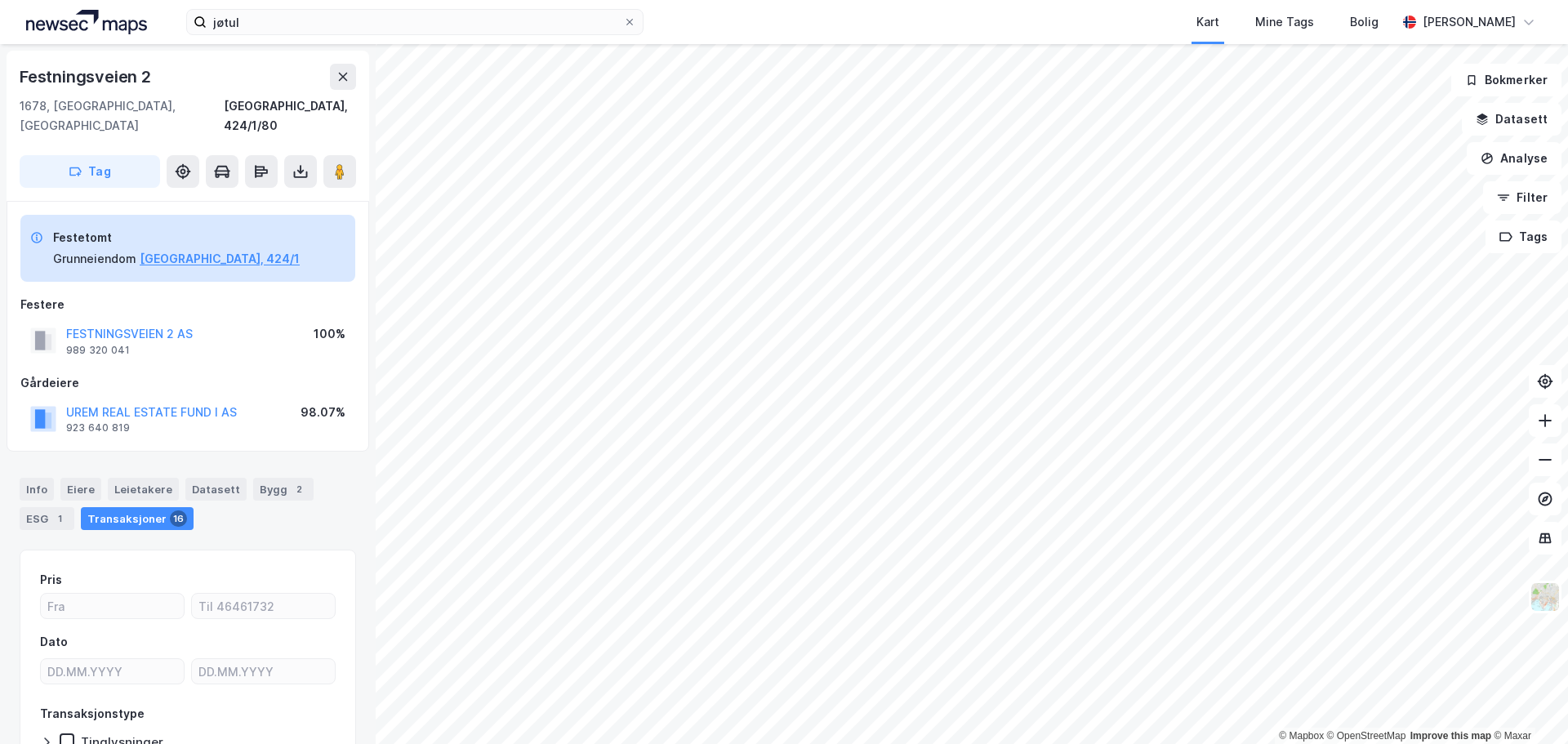
scroll to position [1, 0]
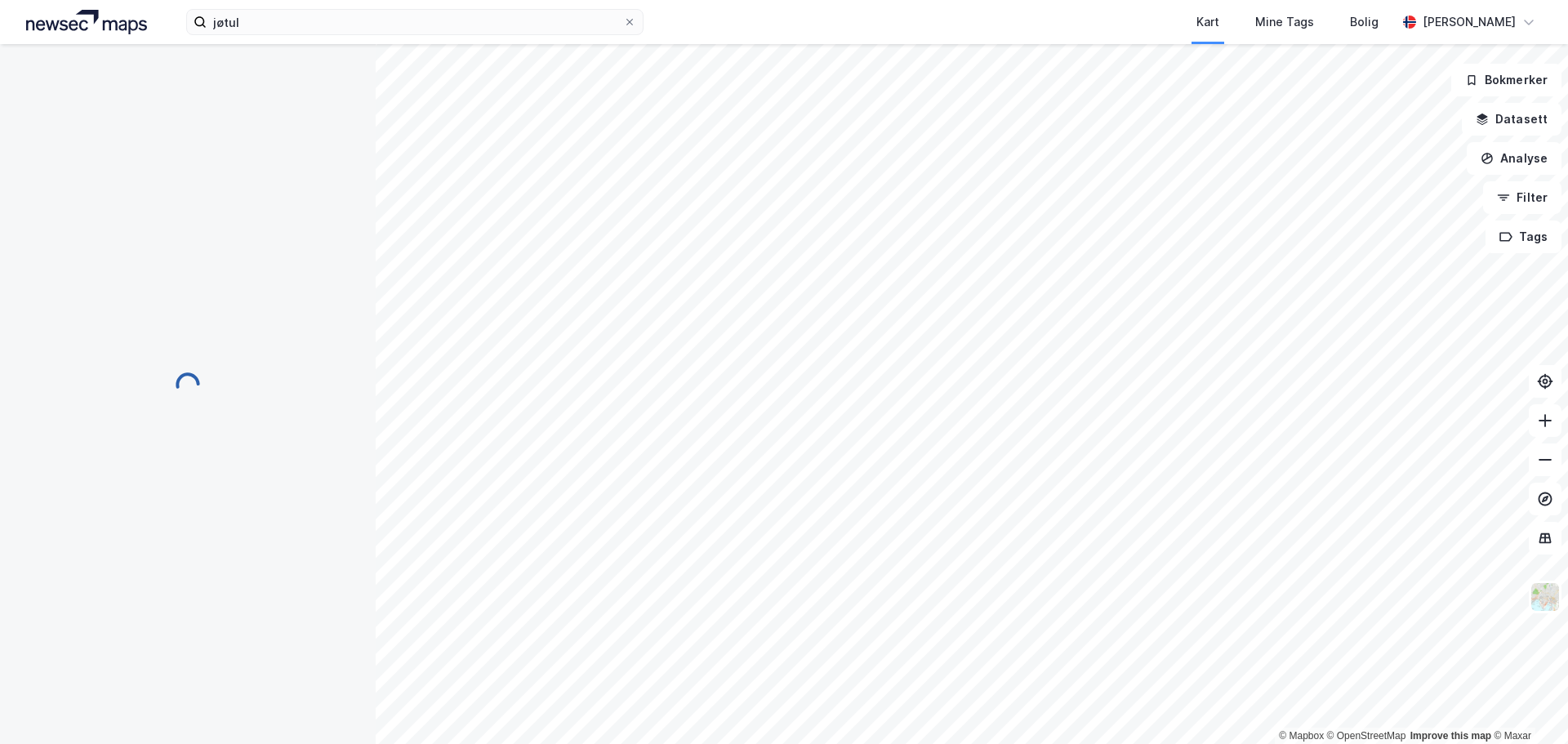
scroll to position [1, 0]
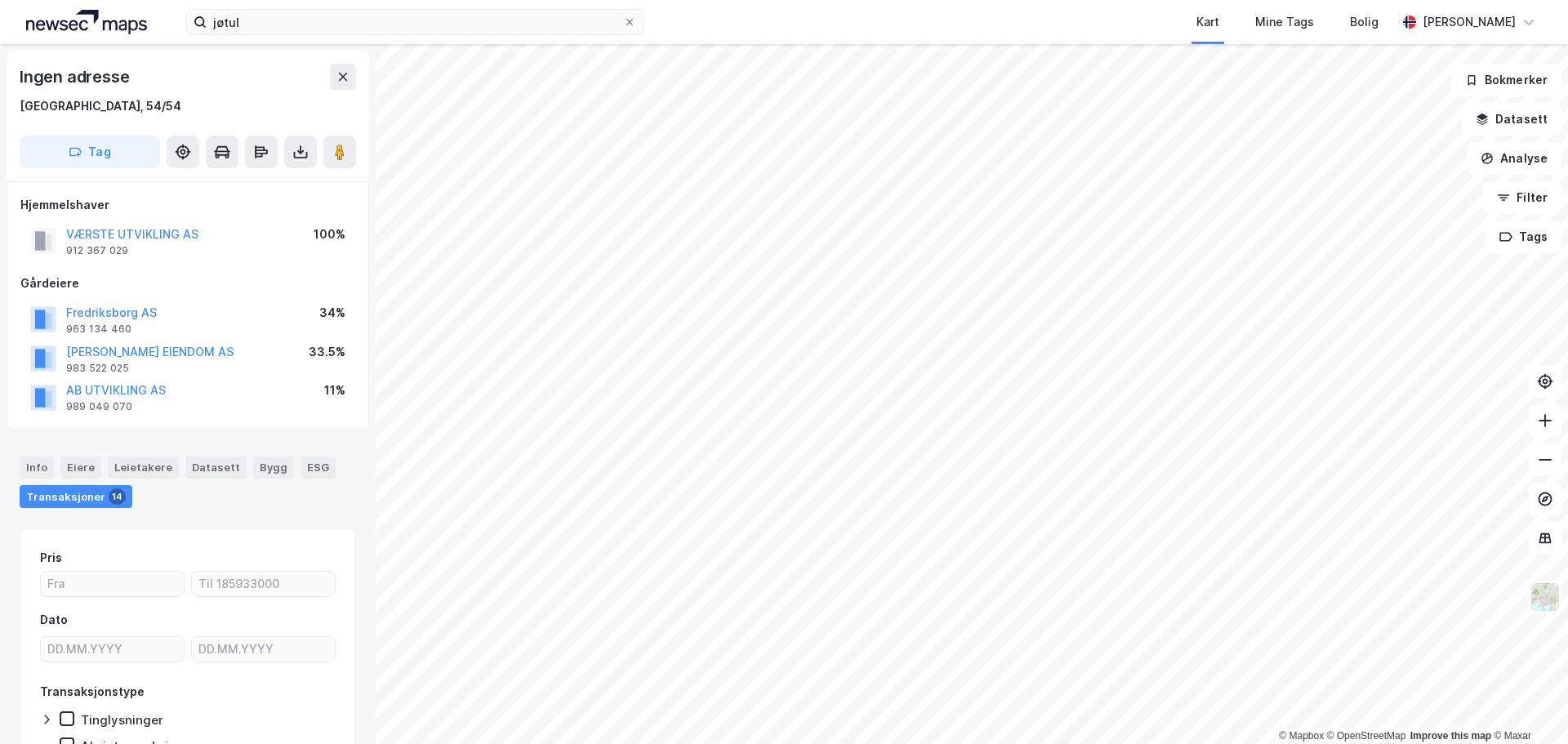
scroll to position [1, 0]
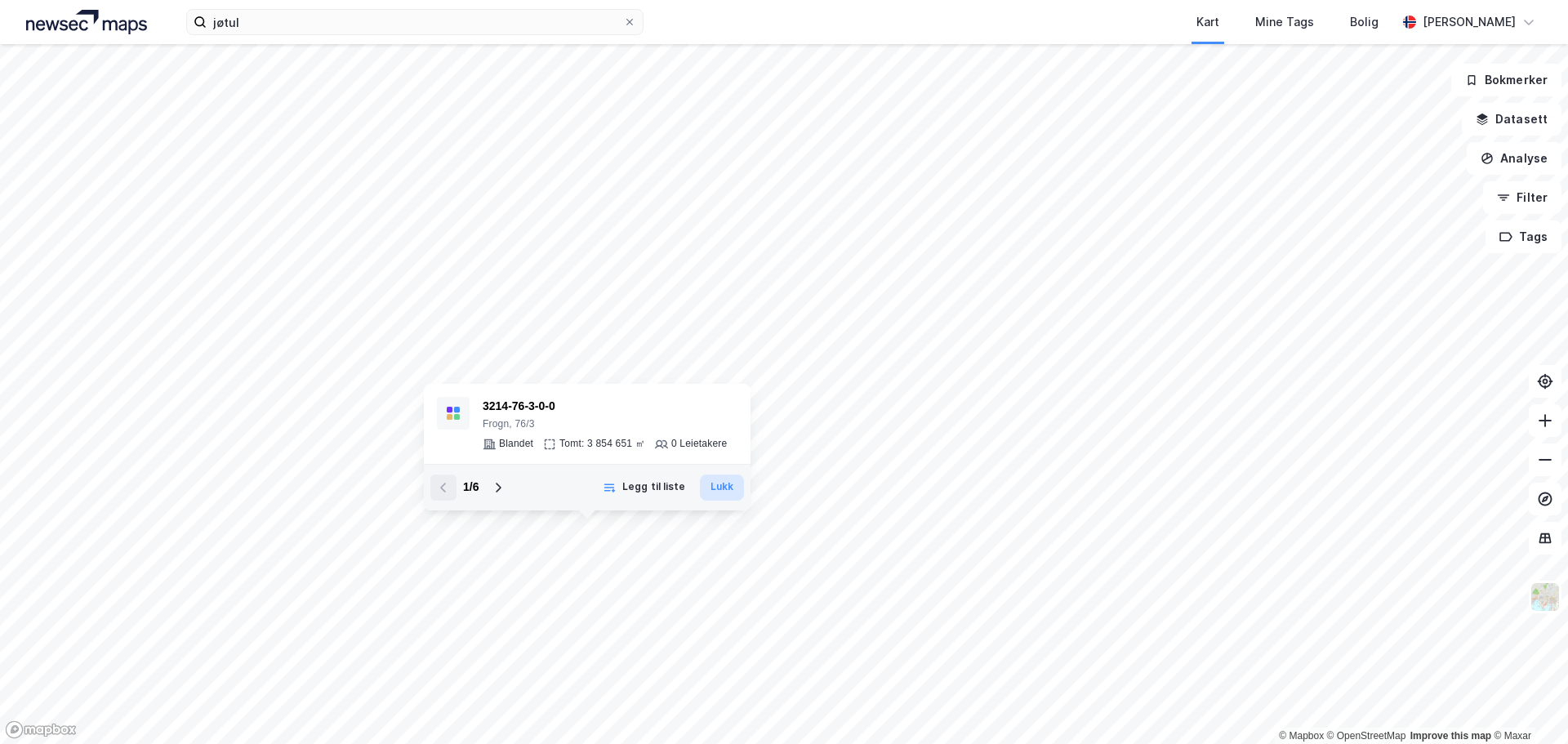
click at [724, 488] on button "Lukk" at bounding box center [721, 487] width 44 height 26
